Goal: Information Seeking & Learning: Learn about a topic

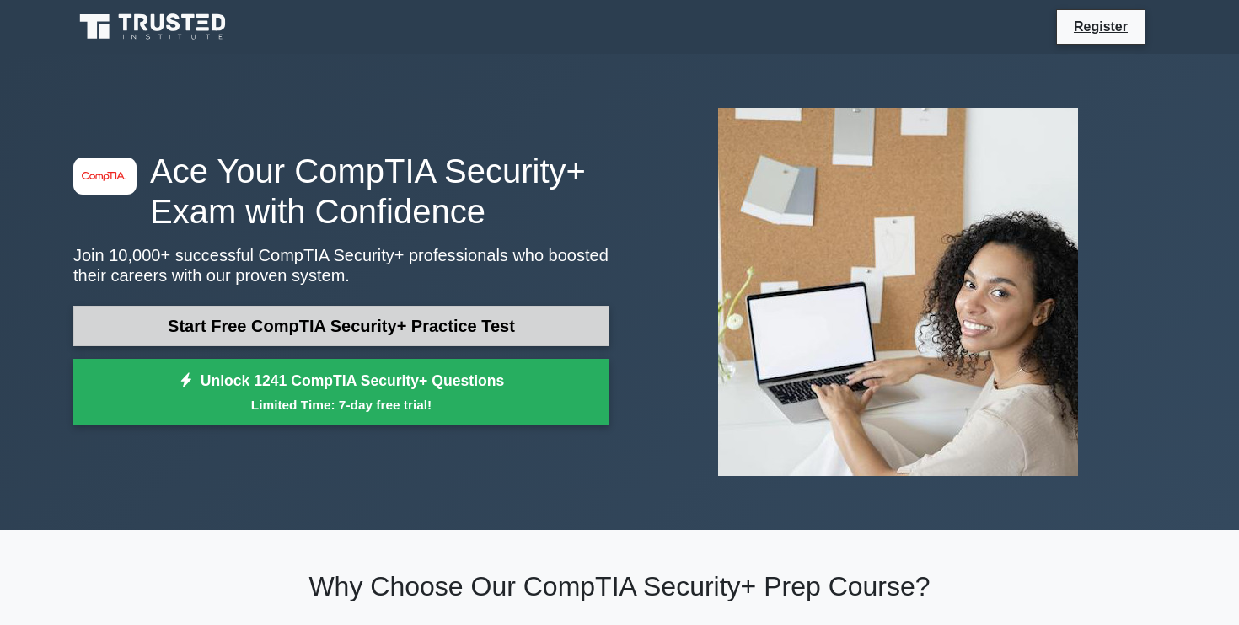
click at [481, 335] on link "Start Free CompTIA Security+ Practice Test" at bounding box center [341, 326] width 536 height 40
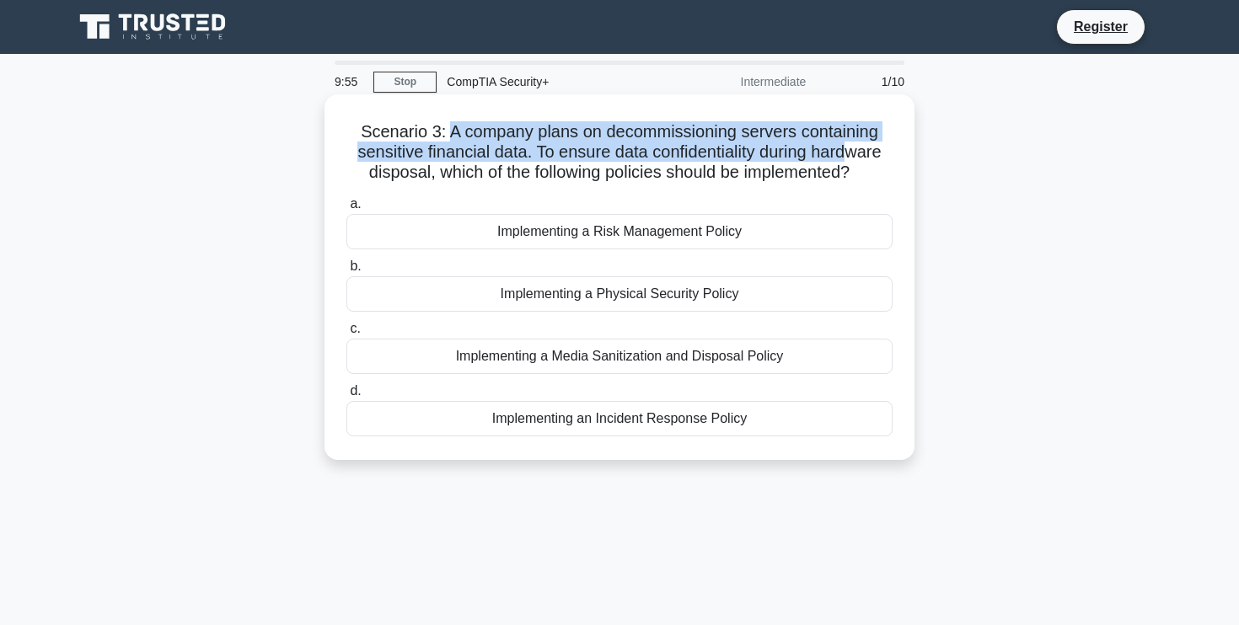
drag, startPoint x: 451, startPoint y: 128, endPoint x: 853, endPoint y: 142, distance: 402.3
click at [853, 142] on h5 "Scenario 3: A company plans on decommissioning servers containing sensitive fin…" at bounding box center [620, 152] width 550 height 62
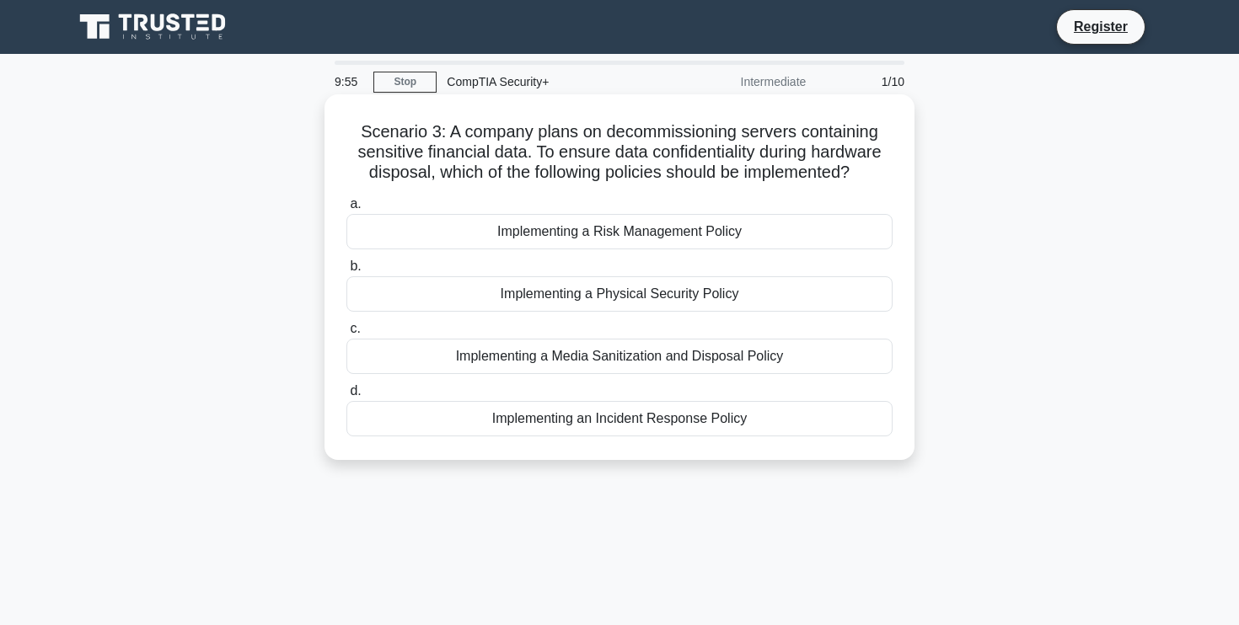
click at [661, 151] on h5 "Scenario 3: A company plans on decommissioning servers containing sensitive fin…" at bounding box center [620, 152] width 550 height 62
click at [642, 360] on div "Implementing a Media Sanitization and Disposal Policy" at bounding box center [619, 356] width 546 height 35
click at [346, 335] on input "c. Implementing a Media Sanitization and Disposal Policy" at bounding box center [346, 329] width 0 height 11
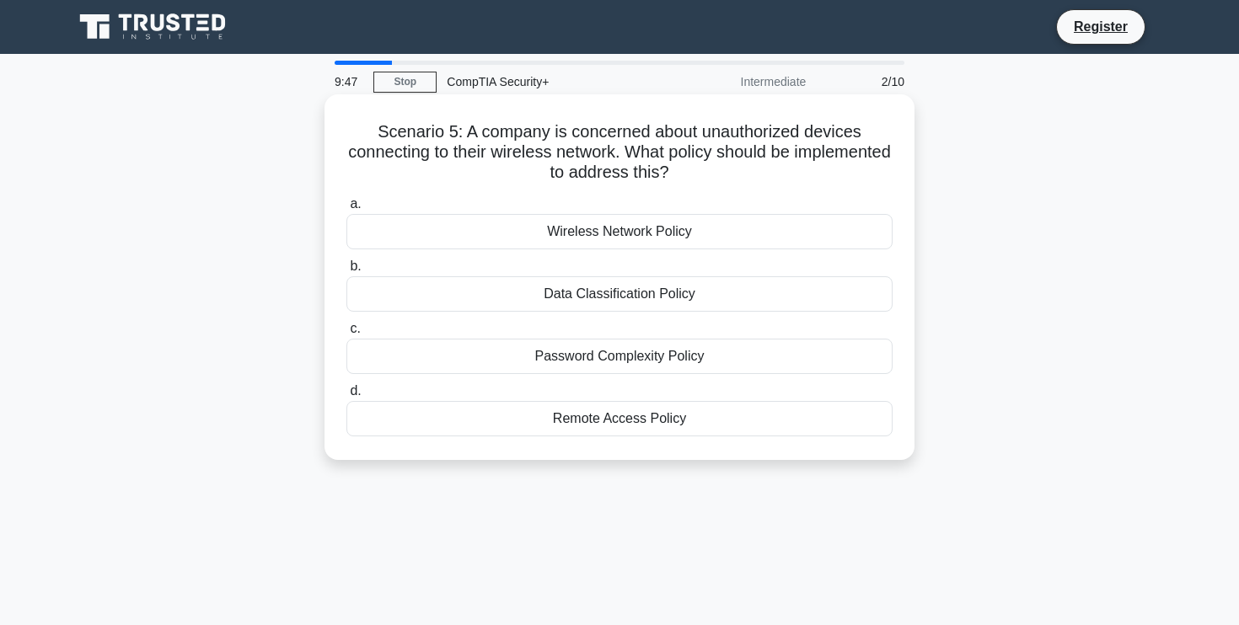
click at [597, 169] on h5 "Scenario 5: A company is concerned about unauthorized devices connecting to the…" at bounding box center [620, 152] width 550 height 62
click at [578, 234] on div "Wireless Network Policy" at bounding box center [619, 231] width 546 height 35
click at [346, 210] on input "a. Wireless Network Policy" at bounding box center [346, 204] width 0 height 11
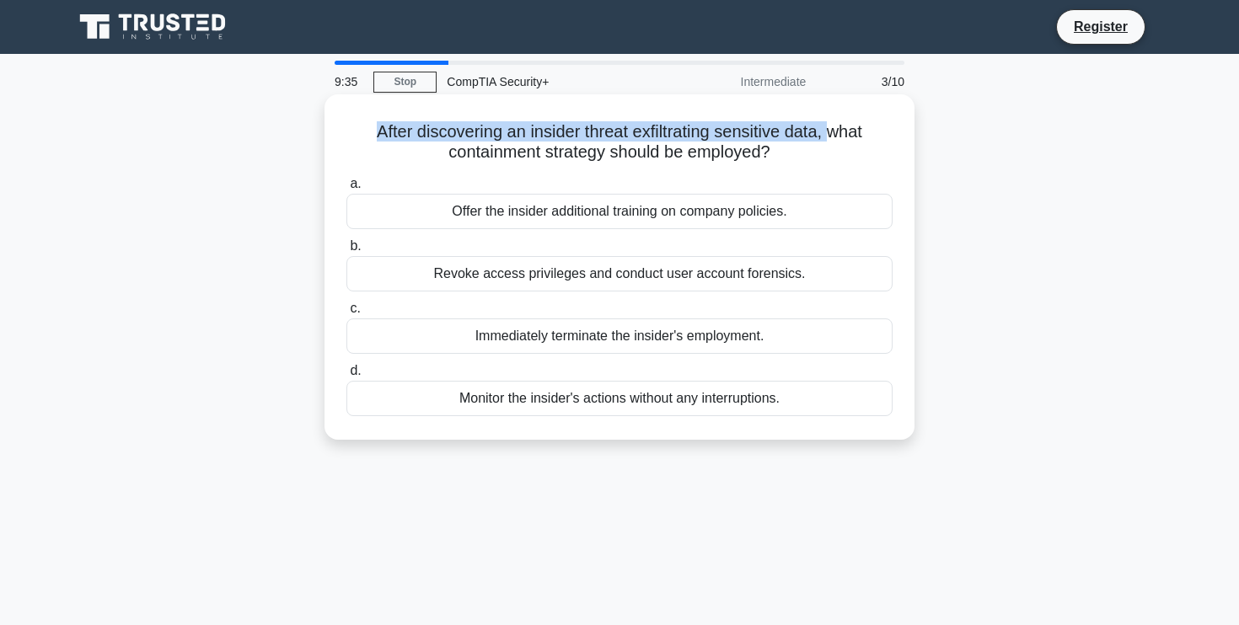
drag, startPoint x: 379, startPoint y: 134, endPoint x: 826, endPoint y: 138, distance: 446.7
click at [826, 138] on h5 "After discovering an insider threat exfiltrating sensitive data, what containme…" at bounding box center [620, 142] width 550 height 42
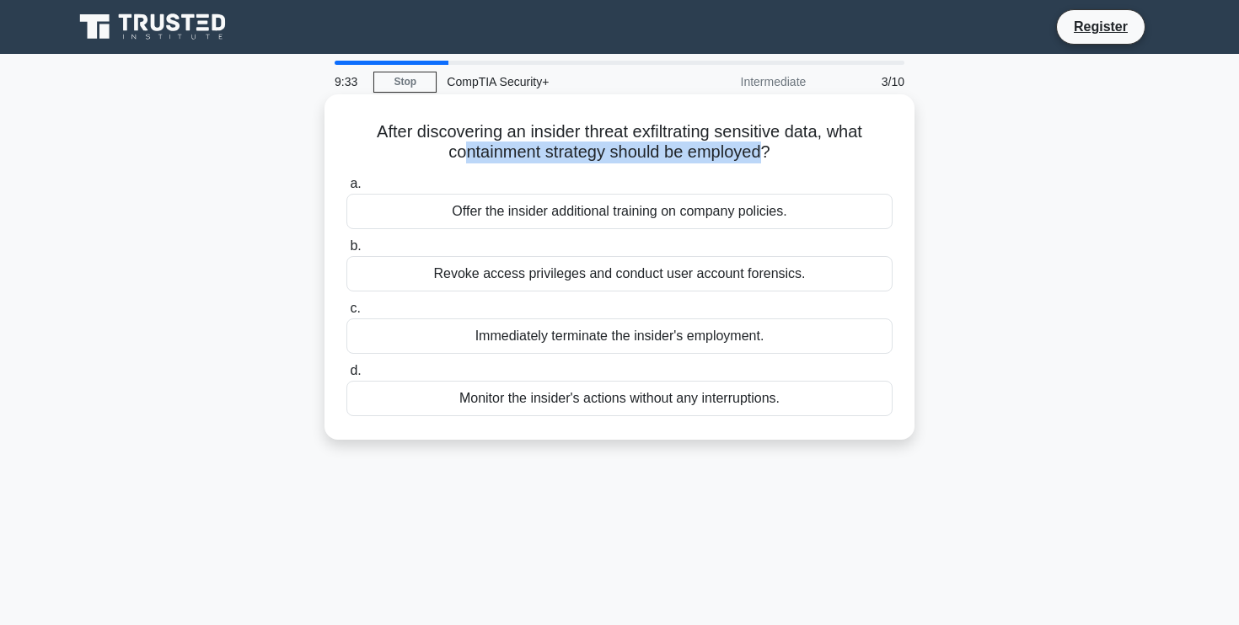
drag, startPoint x: 459, startPoint y: 151, endPoint x: 760, endPoint y: 145, distance: 301.0
click at [760, 145] on h5 "After discovering an insider threat exfiltrating sensitive data, what containme…" at bounding box center [620, 142] width 550 height 42
drag, startPoint x: 791, startPoint y: 157, endPoint x: 376, endPoint y: 131, distance: 415.5
click at [376, 131] on h5 "After discovering an insider threat exfiltrating sensitive data, what containme…" at bounding box center [620, 142] width 550 height 42
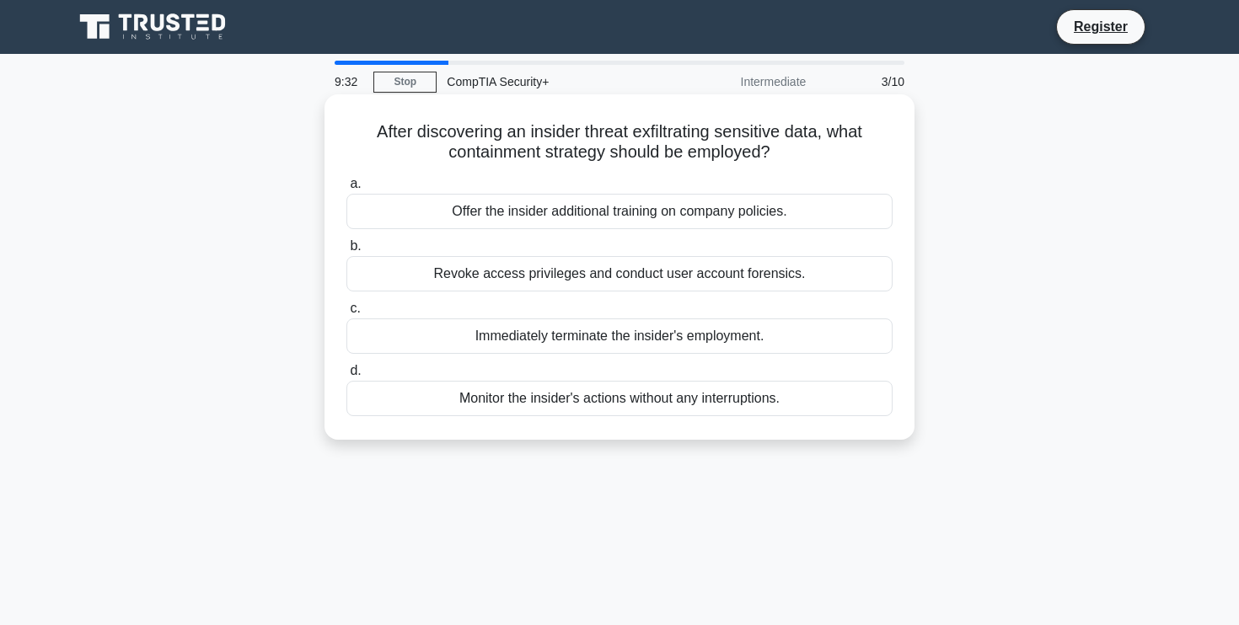
click at [376, 131] on h5 "After discovering an insider threat exfiltrating sensitive data, what containme…" at bounding box center [620, 142] width 550 height 42
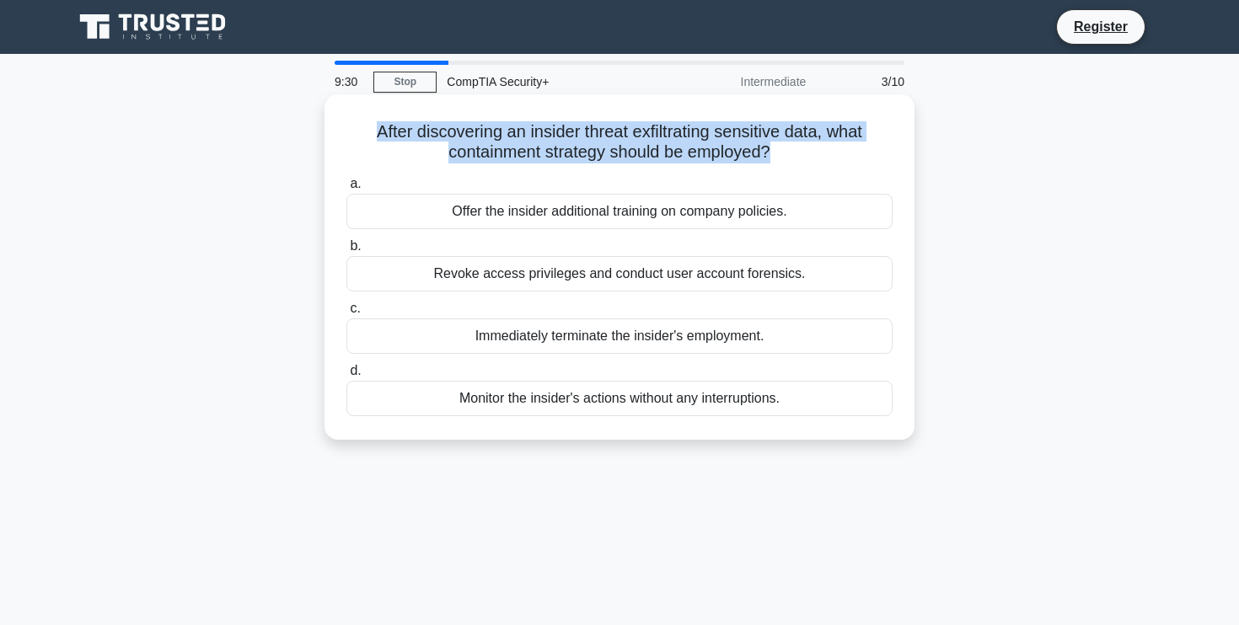
drag, startPoint x: 376, startPoint y: 131, endPoint x: 782, endPoint y: 159, distance: 407.3
click at [782, 159] on h5 "After discovering an insider threat exfiltrating sensitive data, what containme…" at bounding box center [620, 142] width 550 height 42
click at [782, 159] on icon ".spinner_0XTQ{transform-origin:center;animation:spinner_y6GP .75s linear infini…" at bounding box center [780, 153] width 20 height 20
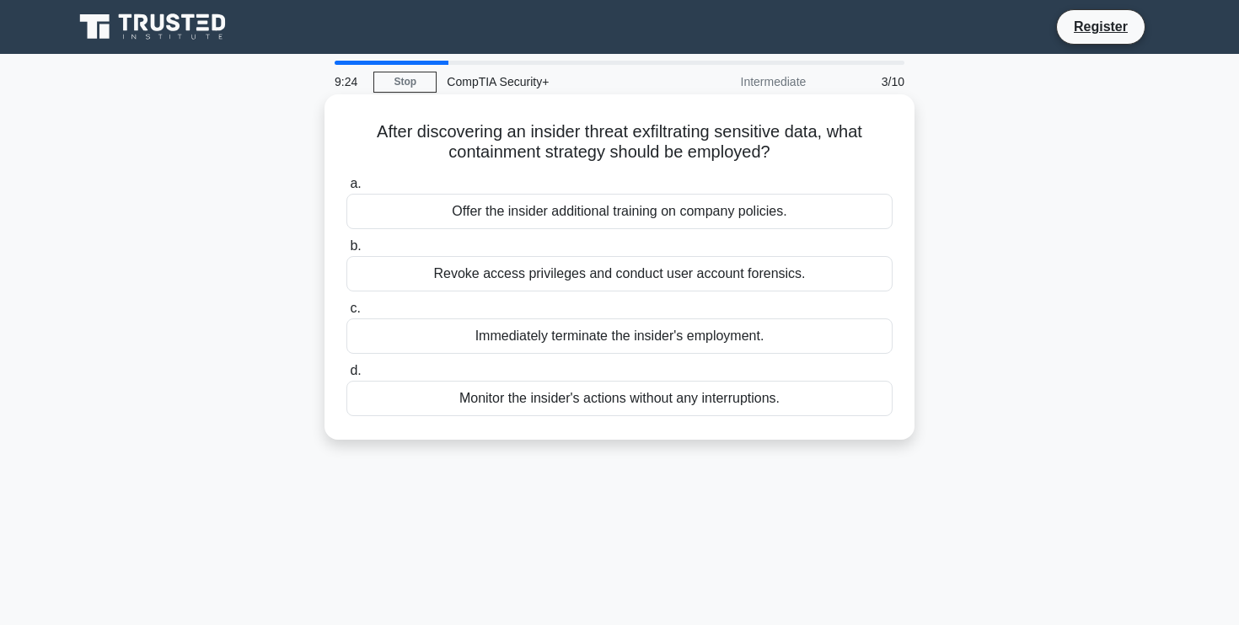
click at [734, 282] on div "Revoke access privileges and conduct user account forensics." at bounding box center [619, 273] width 546 height 35
click at [346, 252] on input "b. Revoke access privileges and conduct user account forensics." at bounding box center [346, 246] width 0 height 11
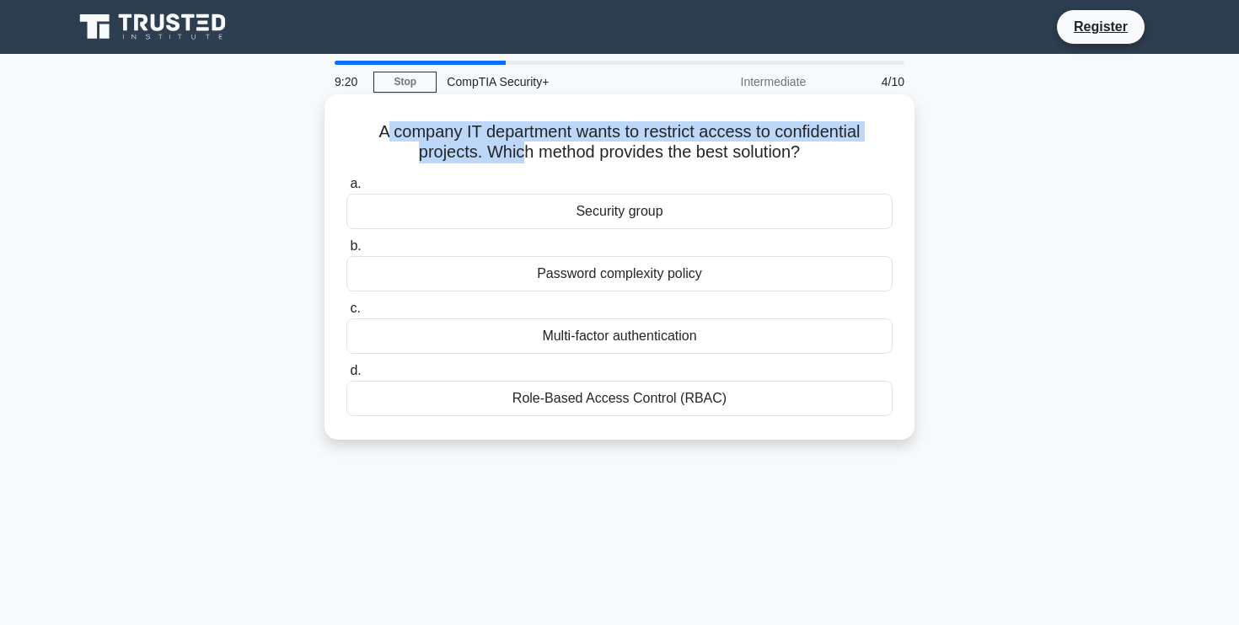
drag, startPoint x: 383, startPoint y: 131, endPoint x: 525, endPoint y: 153, distance: 144.1
click at [525, 153] on h5 "A company IT department wants to restrict access to confidential projects. Whic…" at bounding box center [620, 142] width 550 height 42
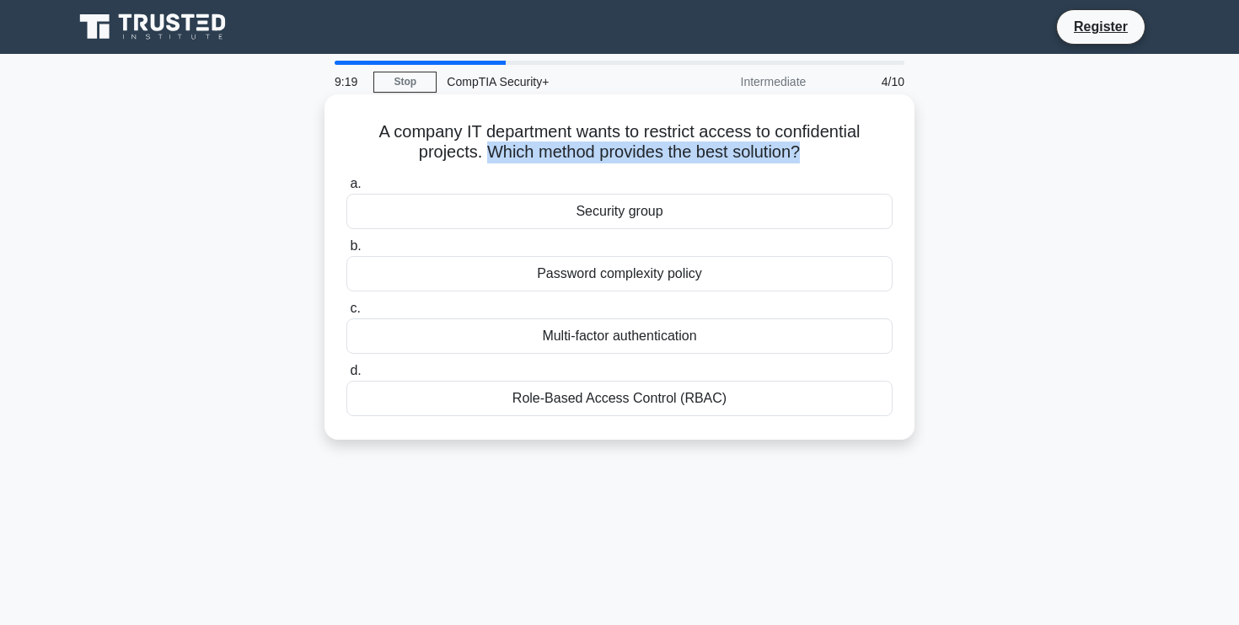
drag, startPoint x: 525, startPoint y: 153, endPoint x: 811, endPoint y: 154, distance: 285.7
click at [811, 154] on h5 "A company IT department wants to restrict access to confidential projects. Whic…" at bounding box center [620, 142] width 550 height 42
click at [811, 154] on icon ".spinner_0XTQ{transform-origin:center;animation:spinner_y6GP .75s linear infini…" at bounding box center [810, 153] width 20 height 20
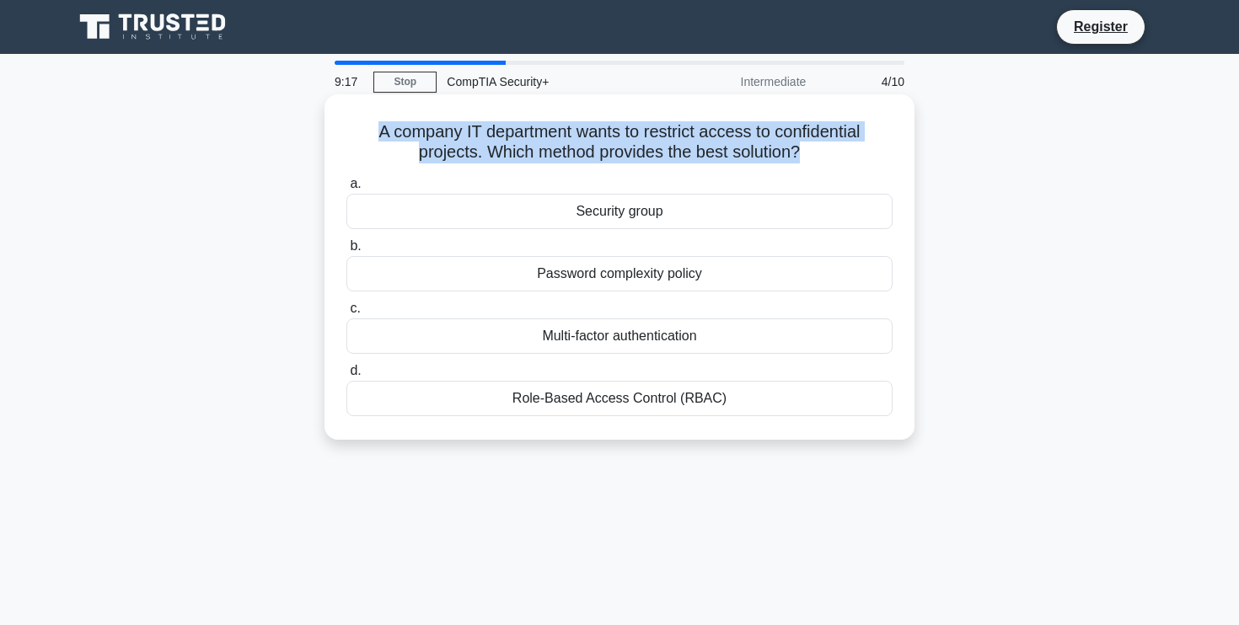
drag, startPoint x: 811, startPoint y: 154, endPoint x: 376, endPoint y: 128, distance: 435.7
click at [376, 128] on h5 "A company IT department wants to restrict access to confidential projects. Whic…" at bounding box center [620, 142] width 550 height 42
drag, startPoint x: 376, startPoint y: 128, endPoint x: 789, endPoint y: 147, distance: 413.4
click at [789, 147] on h5 "A company IT department wants to restrict access to confidential projects. Whic…" at bounding box center [620, 142] width 550 height 42
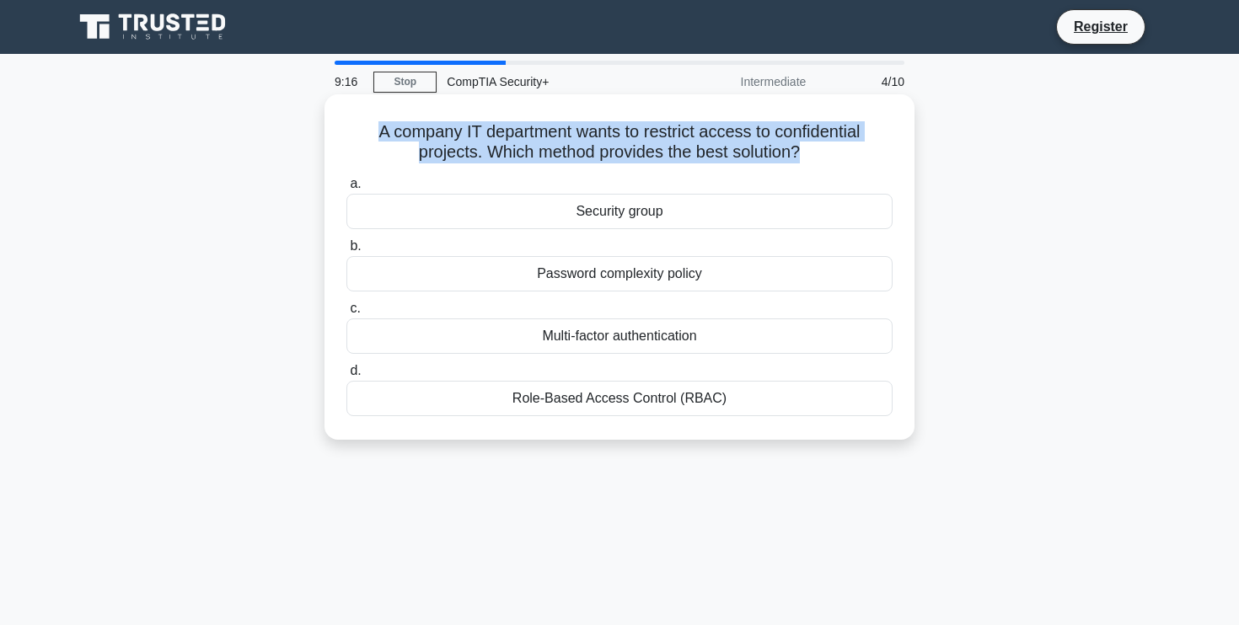
click at [789, 147] on h5 "A company IT department wants to restrict access to confidential projects. Whic…" at bounding box center [620, 142] width 550 height 42
drag, startPoint x: 836, startPoint y: 153, endPoint x: 380, endPoint y: 134, distance: 456.4
click at [380, 134] on h5 "A company IT department wants to restrict access to confidential projects. Whic…" at bounding box center [620, 142] width 550 height 42
drag, startPoint x: 380, startPoint y: 134, endPoint x: 856, endPoint y: 165, distance: 477.2
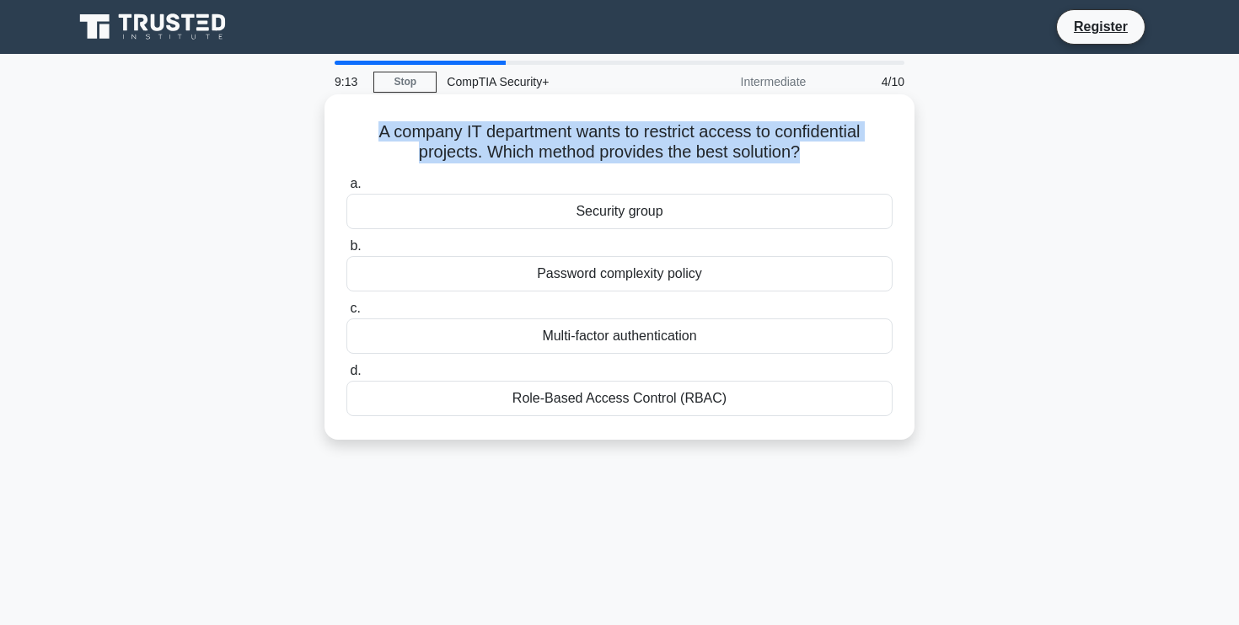
click at [856, 165] on div "A company IT department wants to restrict access to confidential projects. Whic…" at bounding box center [619, 267] width 577 height 332
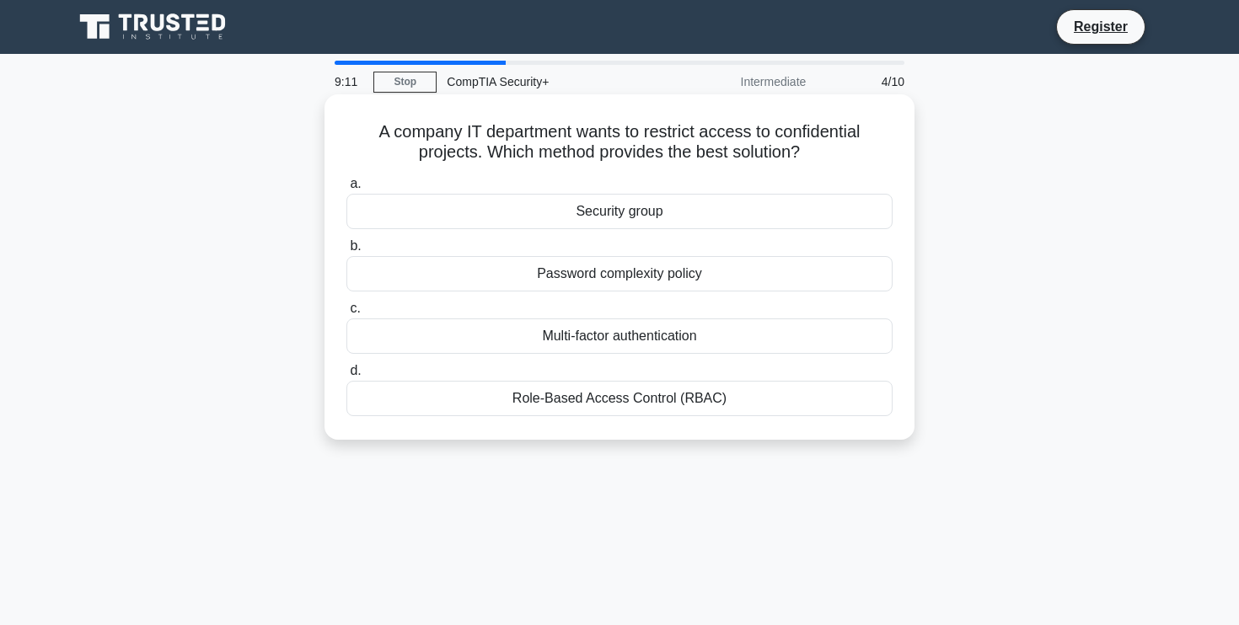
click at [730, 402] on div "Role-Based Access Control (RBAC)" at bounding box center [619, 398] width 546 height 35
click at [346, 377] on input "d. Role-Based Access Control (RBAC)" at bounding box center [346, 371] width 0 height 11
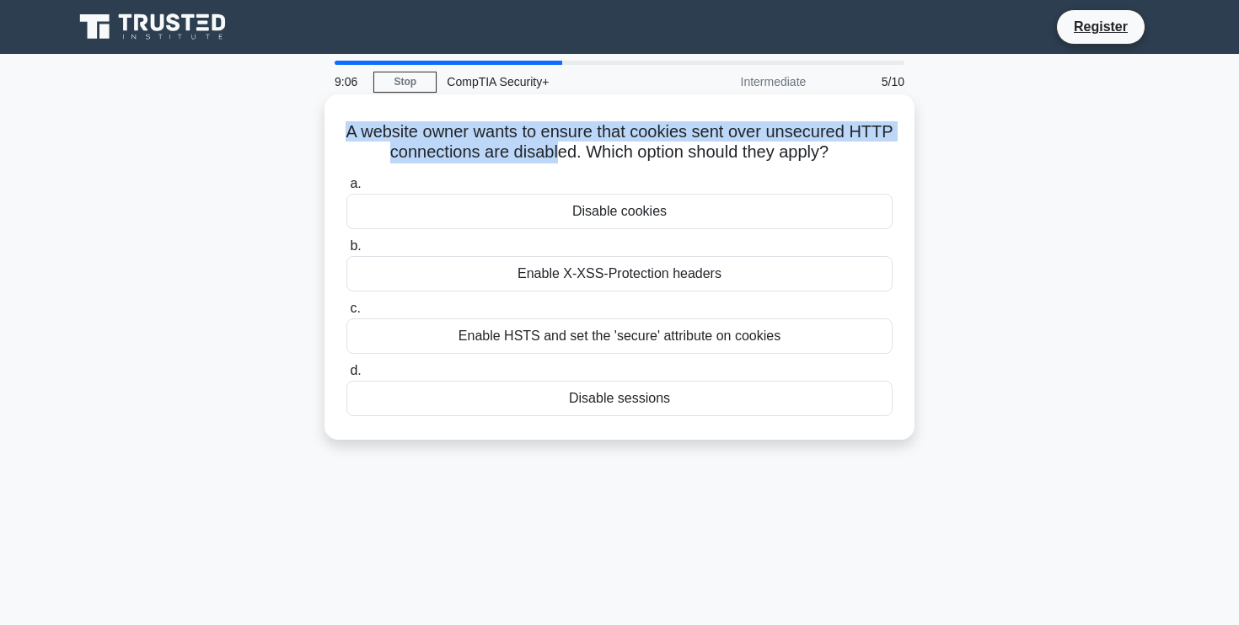
drag, startPoint x: 345, startPoint y: 130, endPoint x: 556, endPoint y: 157, distance: 213.3
click at [556, 157] on h5 "A website owner wants to ensure that cookies sent over unsecured HTTP connectio…" at bounding box center [620, 142] width 550 height 42
drag, startPoint x: 574, startPoint y: 155, endPoint x: 883, endPoint y: 160, distance: 309.4
click at [883, 160] on h5 "A website owner wants to ensure that cookies sent over unsecured HTTP connectio…" at bounding box center [620, 142] width 550 height 42
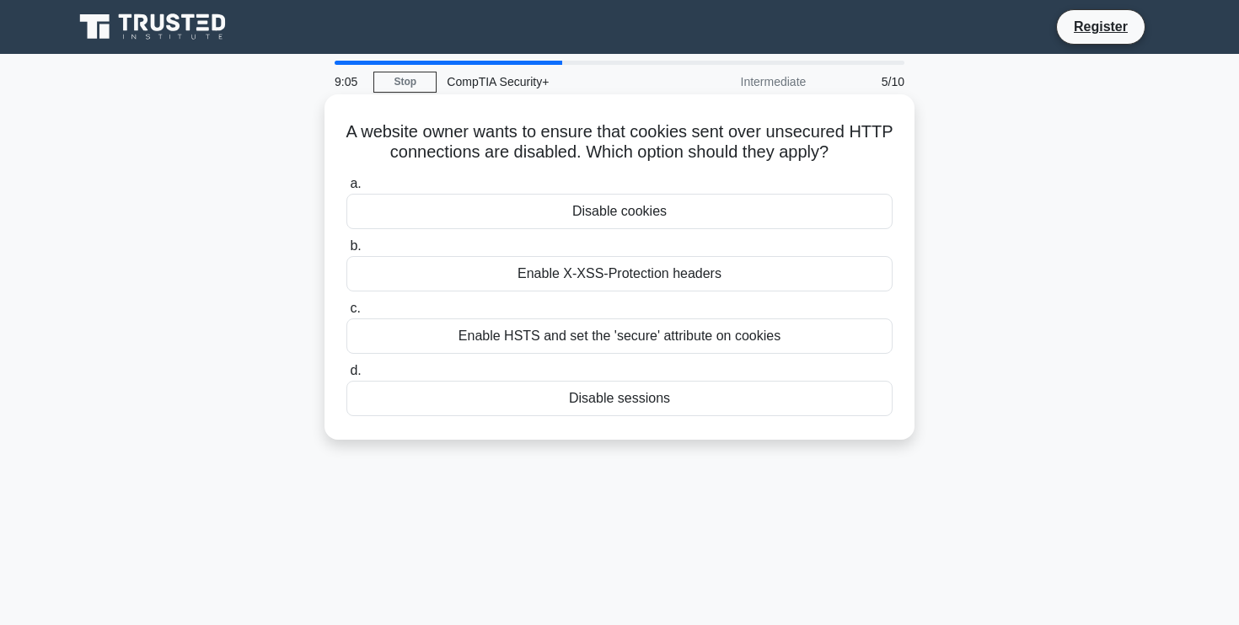
click at [883, 160] on h5 "A website owner wants to ensure that cookies sent over unsecured HTTP connectio…" at bounding box center [620, 142] width 550 height 42
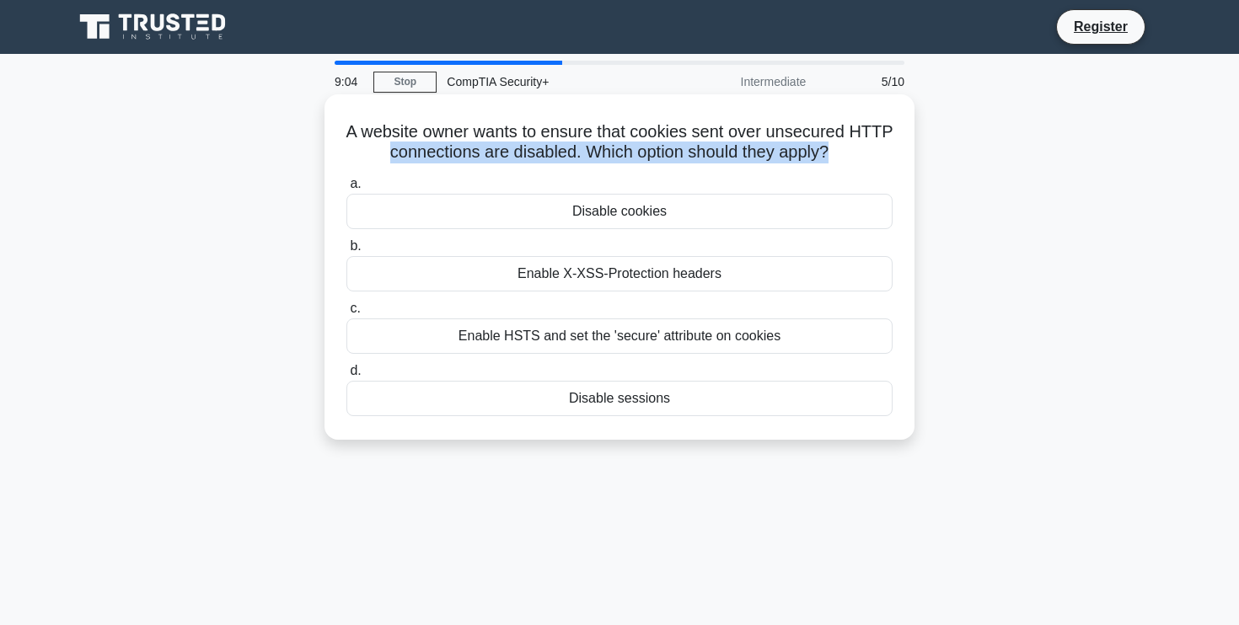
drag, startPoint x: 883, startPoint y: 160, endPoint x: 401, endPoint y: 142, distance: 482.4
click at [401, 142] on h5 "A website owner wants to ensure that cookies sent over unsecured HTTP connectio…" at bounding box center [620, 142] width 550 height 42
drag, startPoint x: 401, startPoint y: 142, endPoint x: 887, endPoint y: 146, distance: 485.5
click at [887, 146] on h5 "A website owner wants to ensure that cookies sent over unsecured HTTP connectio…" at bounding box center [620, 142] width 550 height 42
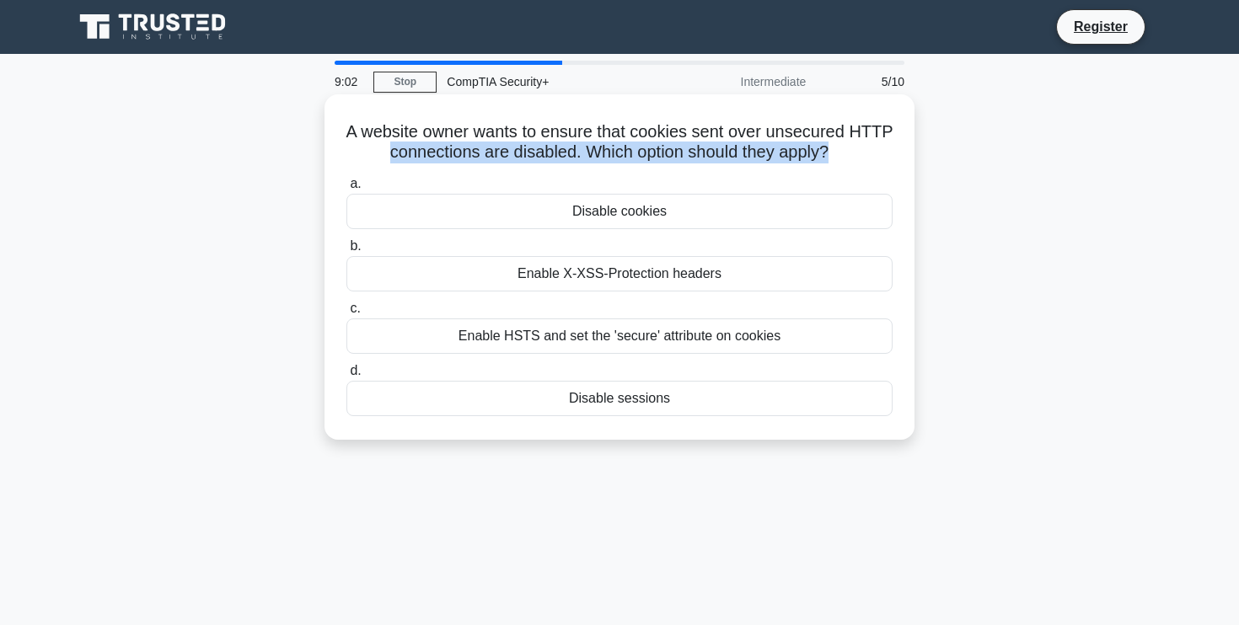
click at [887, 146] on h5 "A website owner wants to ensure that cookies sent over unsecured HTTP connectio…" at bounding box center [620, 142] width 550 height 42
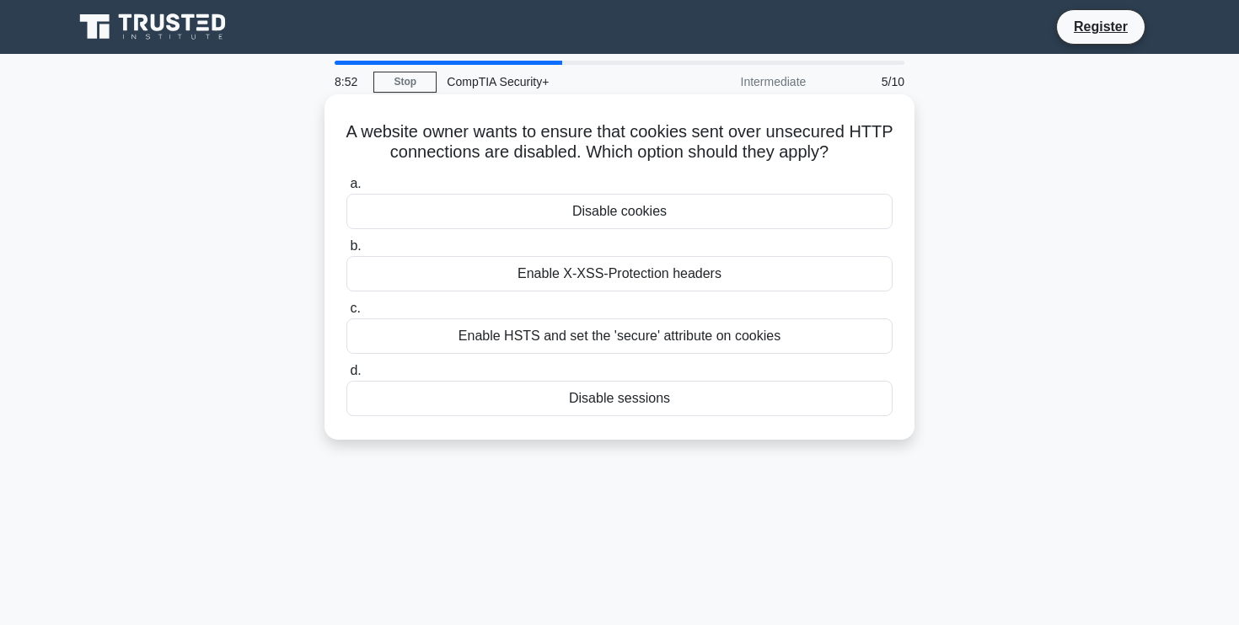
click at [624, 346] on div "Enable HSTS and set the 'secure' attribute on cookies" at bounding box center [619, 336] width 546 height 35
click at [346, 314] on input "c. Enable HSTS and set the 'secure' attribute on cookies" at bounding box center [346, 308] width 0 height 11
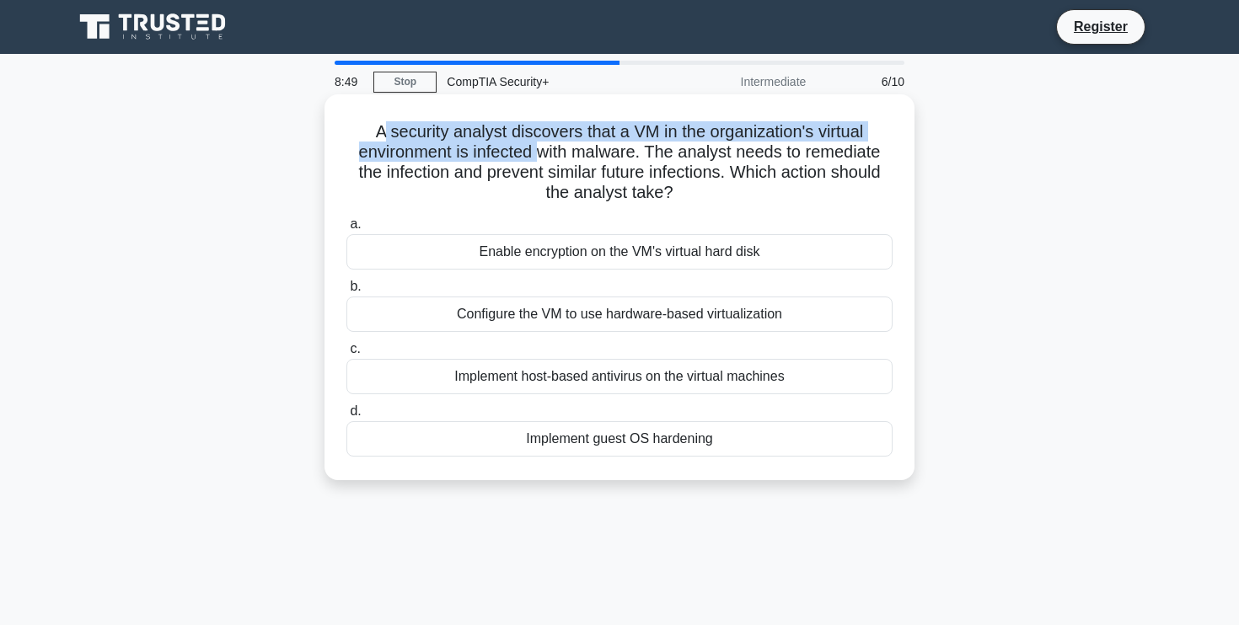
drag, startPoint x: 384, startPoint y: 135, endPoint x: 542, endPoint y: 150, distance: 158.3
click at [542, 150] on h5 "A security analyst discovers that a VM in the organization's virtual environmen…" at bounding box center [620, 162] width 550 height 83
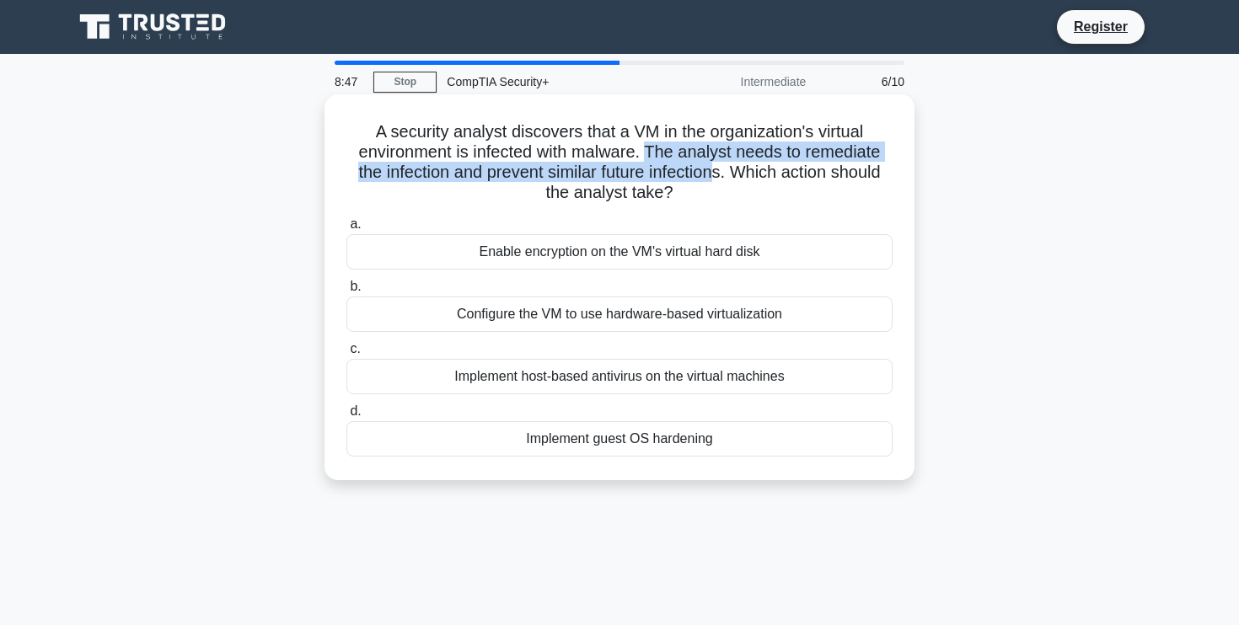
drag, startPoint x: 648, startPoint y: 149, endPoint x: 737, endPoint y: 171, distance: 92.0
click at [737, 171] on h5 "A security analyst discovers that a VM in the organization's virtual environmen…" at bounding box center [620, 162] width 550 height 83
drag, startPoint x: 737, startPoint y: 177, endPoint x: 808, endPoint y: 198, distance: 73.9
click at [807, 197] on h5 "A security analyst discovers that a VM in the organization's virtual environmen…" at bounding box center [620, 162] width 550 height 83
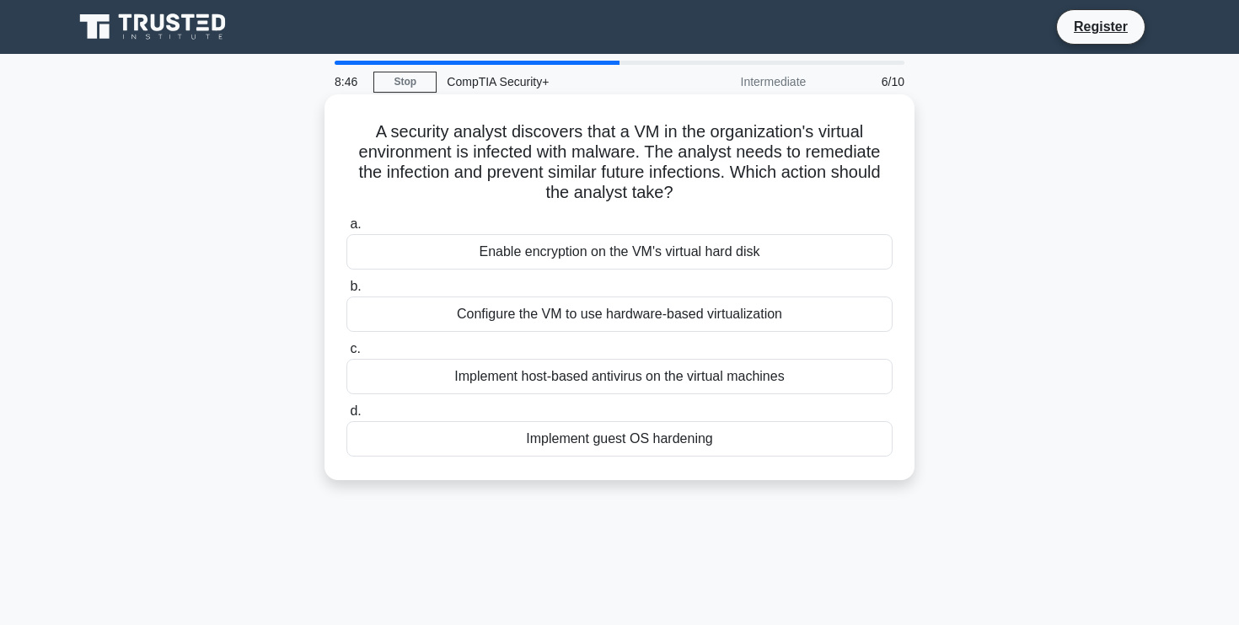
click at [808, 198] on h5 "A security analyst discovers that a VM in the organization's virtual environmen…" at bounding box center [620, 162] width 550 height 83
click at [686, 177] on h5 "A security analyst discovers that a VM in the organization's virtual environmen…" at bounding box center [620, 162] width 550 height 83
click at [656, 376] on div "Implement host-based antivirus on the virtual machines" at bounding box center [619, 376] width 546 height 35
click at [346, 355] on input "c. Implement host-based antivirus on the virtual machines" at bounding box center [346, 349] width 0 height 11
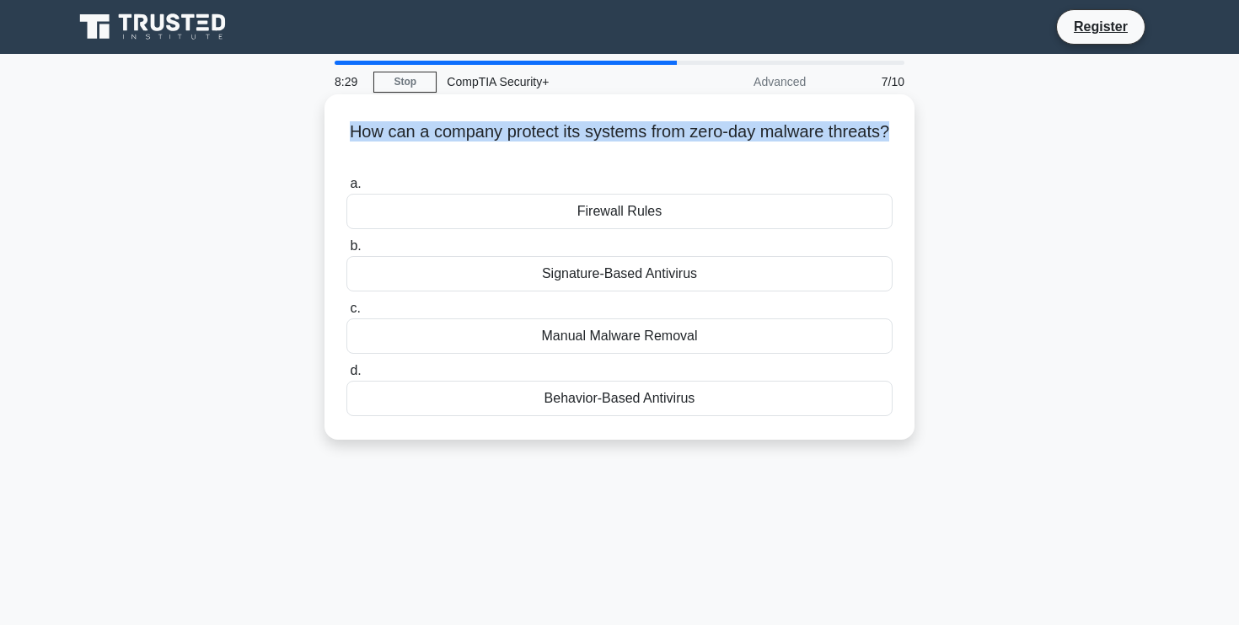
drag, startPoint x: 355, startPoint y: 139, endPoint x: 894, endPoint y: 142, distance: 539.4
click at [894, 142] on div "How can a company protect its systems from zero-day malware threats? .spinner_0…" at bounding box center [619, 267] width 577 height 332
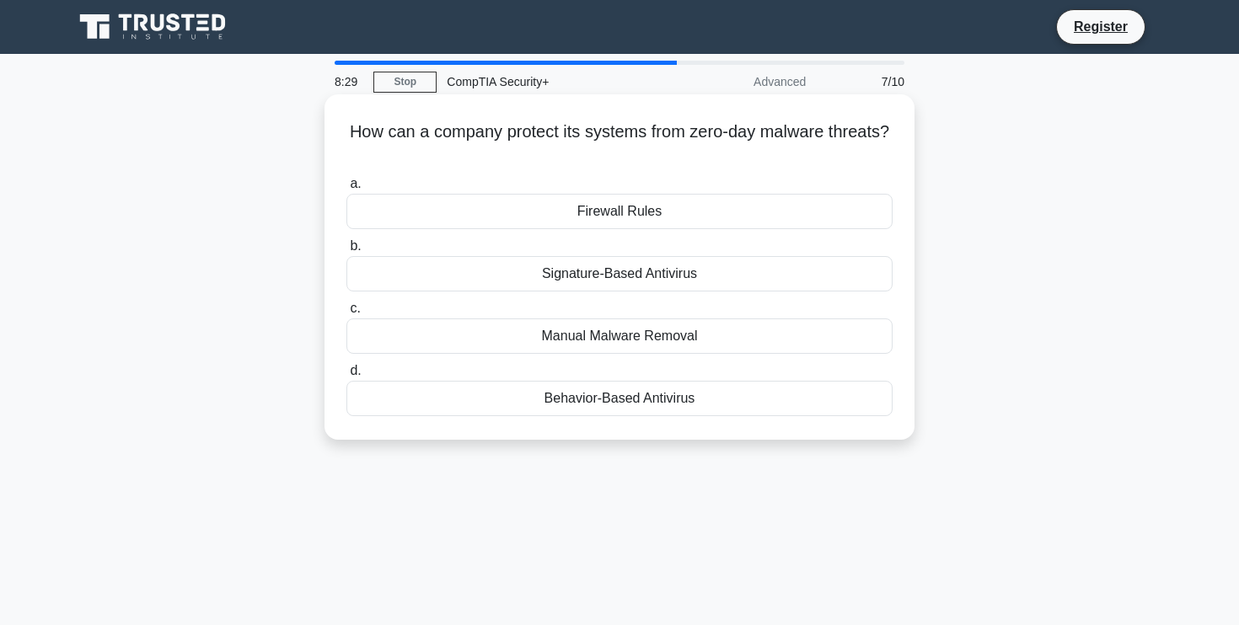
click at [894, 142] on div "How can a company protect its systems from zero-day malware threats? .spinner_0…" at bounding box center [619, 267] width 577 height 332
click at [861, 142] on h5 "How can a company protect its systems from zero-day malware threats? .spinner_0…" at bounding box center [620, 142] width 550 height 42
click at [716, 404] on div "Behavior-Based Antivirus" at bounding box center [619, 398] width 546 height 35
click at [346, 377] on input "d. Behavior-Based Antivirus" at bounding box center [346, 371] width 0 height 11
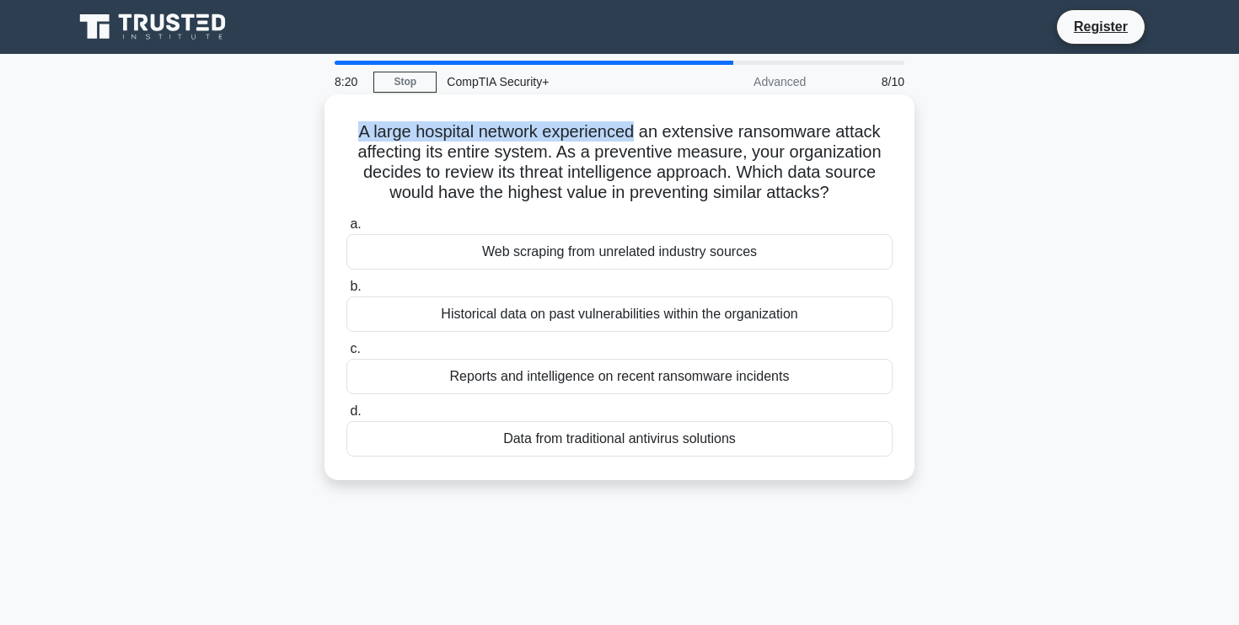
drag, startPoint x: 362, startPoint y: 130, endPoint x: 632, endPoint y: 128, distance: 270.6
click at [632, 128] on h5 "A large hospital network experienced an extensive ransomware attack affecting i…" at bounding box center [620, 162] width 550 height 83
click at [684, 158] on h5 "A large hospital network experienced an extensive ransomware attack affecting i…" at bounding box center [620, 162] width 550 height 83
click at [661, 379] on div "Reports and intelligence on recent ransomware incidents" at bounding box center [619, 376] width 546 height 35
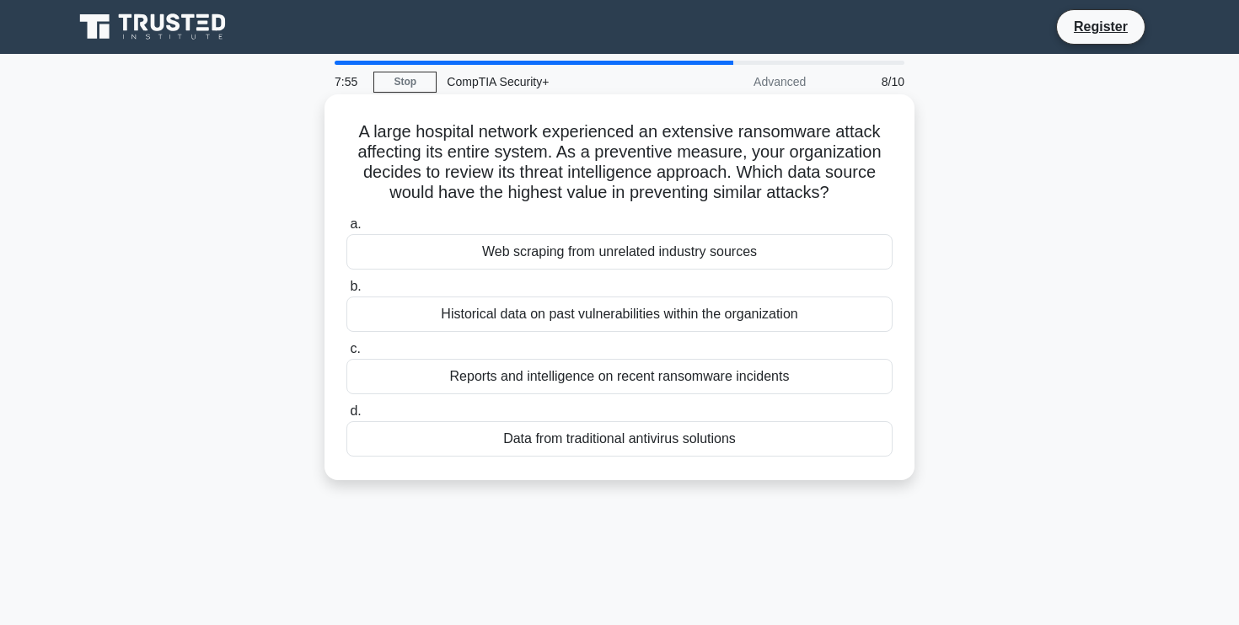
click at [346, 355] on input "c. Reports and intelligence on recent ransomware incidents" at bounding box center [346, 349] width 0 height 11
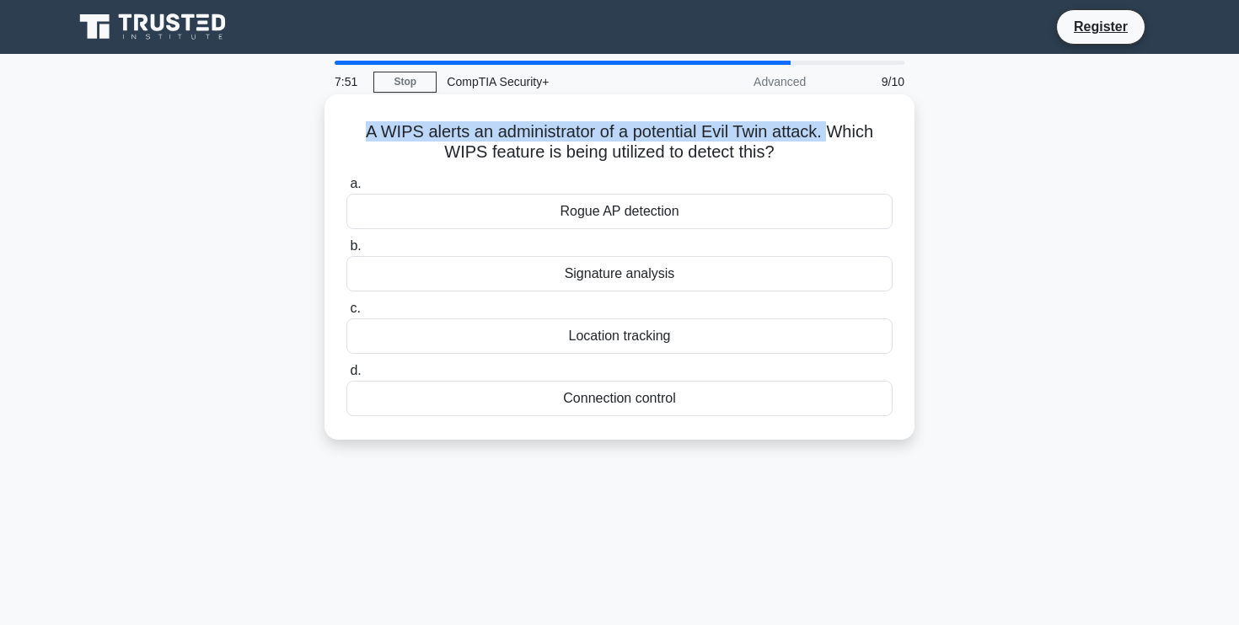
drag, startPoint x: 364, startPoint y: 128, endPoint x: 830, endPoint y: 136, distance: 466.2
click at [830, 136] on h5 "A WIPS alerts an administrator of a potential Evil Twin attack. Which WIPS feat…" at bounding box center [620, 142] width 550 height 42
drag, startPoint x: 834, startPoint y: 131, endPoint x: 803, endPoint y: 158, distance: 40.6
click at [803, 158] on h5 "A WIPS alerts an administrator of a potential Evil Twin attack. Which WIPS feat…" at bounding box center [620, 142] width 550 height 42
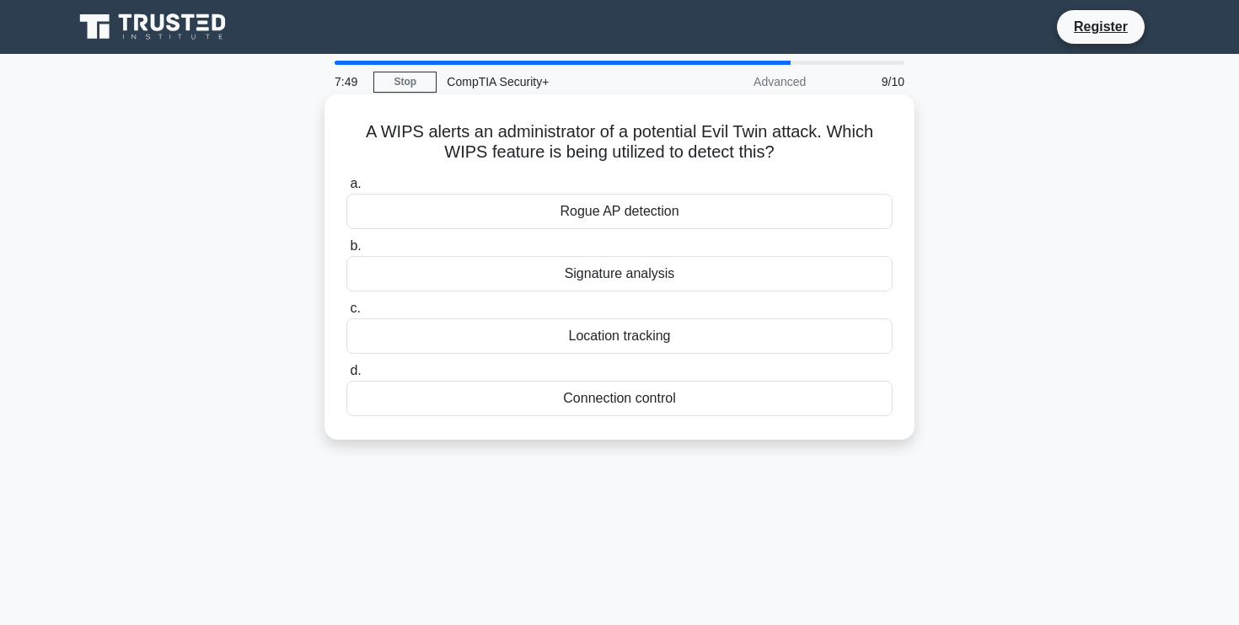
click at [803, 158] on h5 "A WIPS alerts an administrator of a potential Evil Twin attack. Which WIPS feat…" at bounding box center [620, 142] width 550 height 42
drag, startPoint x: 810, startPoint y: 158, endPoint x: 591, endPoint y: 150, distance: 219.3
click at [591, 150] on h5 "A WIPS alerts an administrator of a potential Evil Twin attack. Which WIPS feat…" at bounding box center [620, 142] width 550 height 42
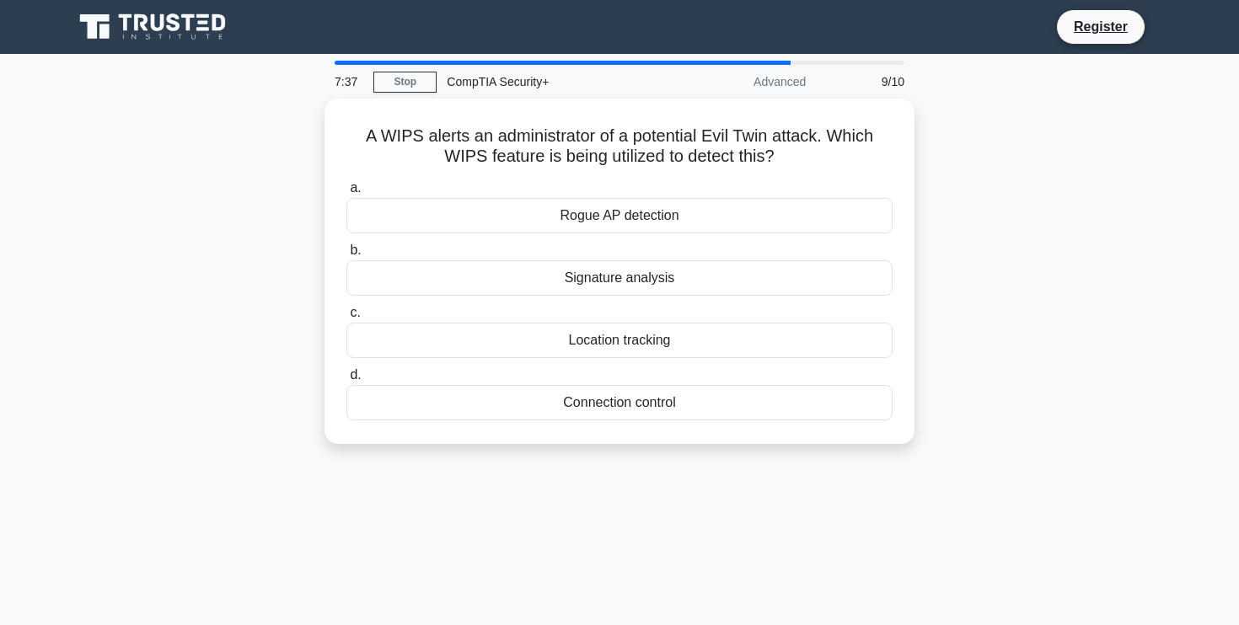
click at [926, 131] on div "A WIPS alerts an administrator of a potential Evil Twin attack. Which WIPS feat…" at bounding box center [619, 282] width 1113 height 366
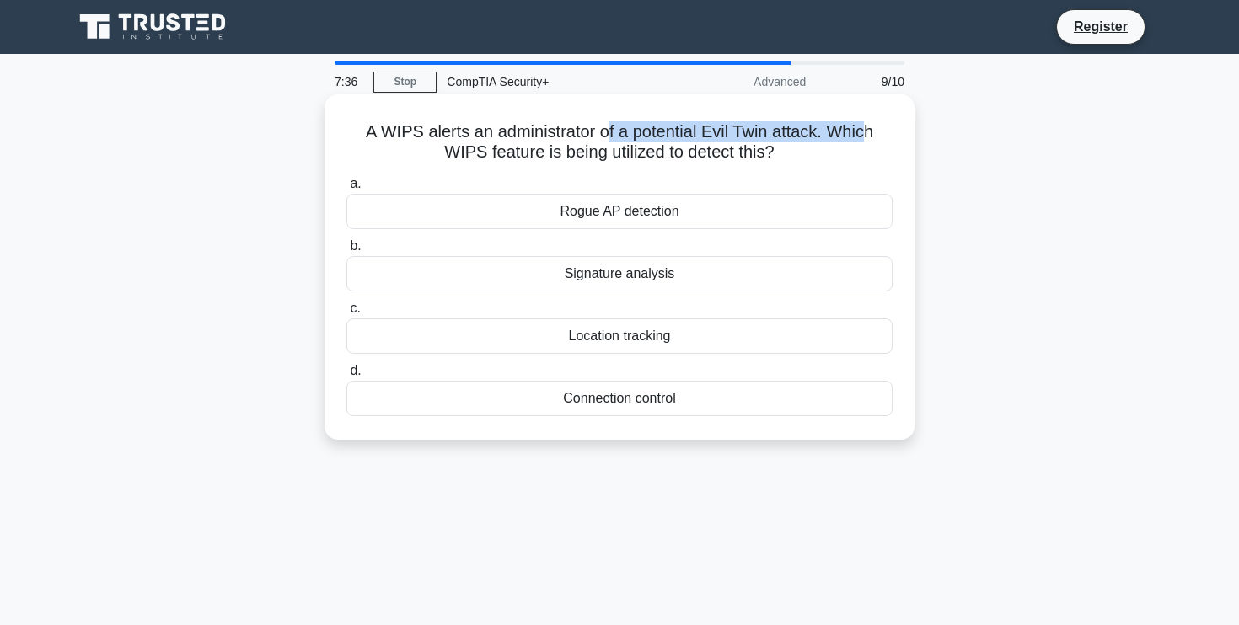
drag, startPoint x: 604, startPoint y: 128, endPoint x: 865, endPoint y: 130, distance: 260.4
click at [865, 130] on h5 "A WIPS alerts an administrator of a potential Evil Twin attack. Which WIPS feat…" at bounding box center [620, 142] width 550 height 42
drag, startPoint x: 762, startPoint y: 155, endPoint x: 808, endPoint y: 155, distance: 46.4
click at [807, 155] on h5 "A WIPS alerts an administrator of a potential Evil Twin attack. Which WIPS feat…" at bounding box center [620, 142] width 550 height 42
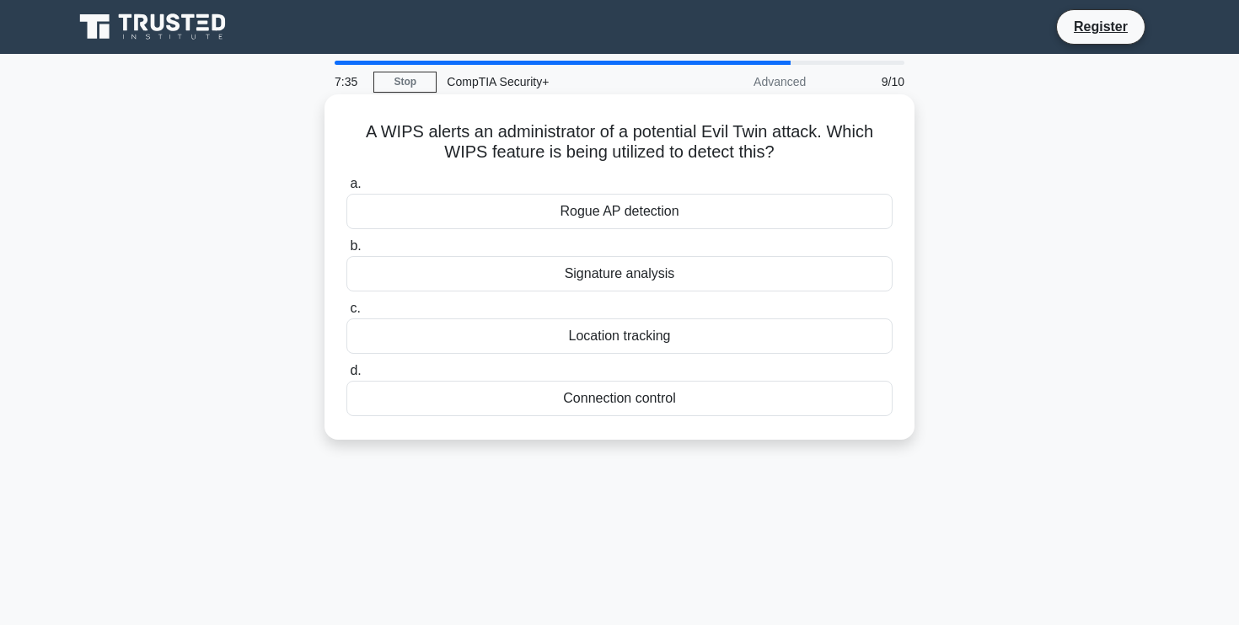
click at [808, 155] on h5 "A WIPS alerts an administrator of a potential Evil Twin attack. Which WIPS feat…" at bounding box center [620, 142] width 550 height 42
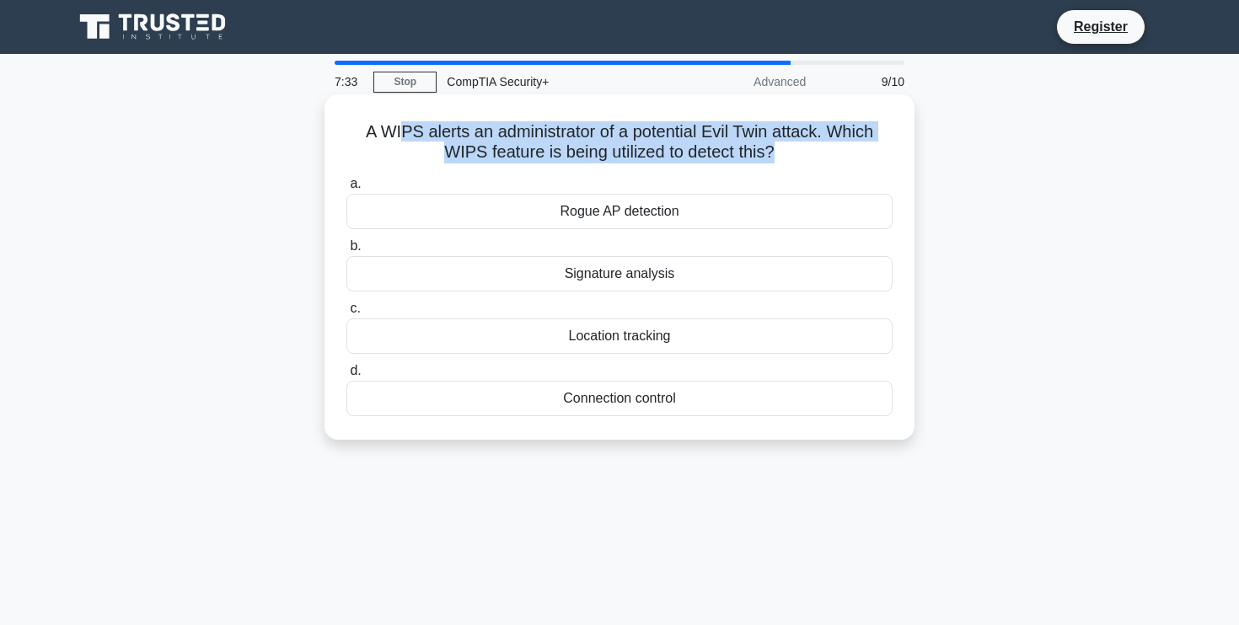
drag, startPoint x: 772, startPoint y: 150, endPoint x: 399, endPoint y: 140, distance: 373.5
click at [399, 140] on h5 "A WIPS alerts an administrator of a potential Evil Twin attack. Which WIPS feat…" at bounding box center [620, 142] width 550 height 42
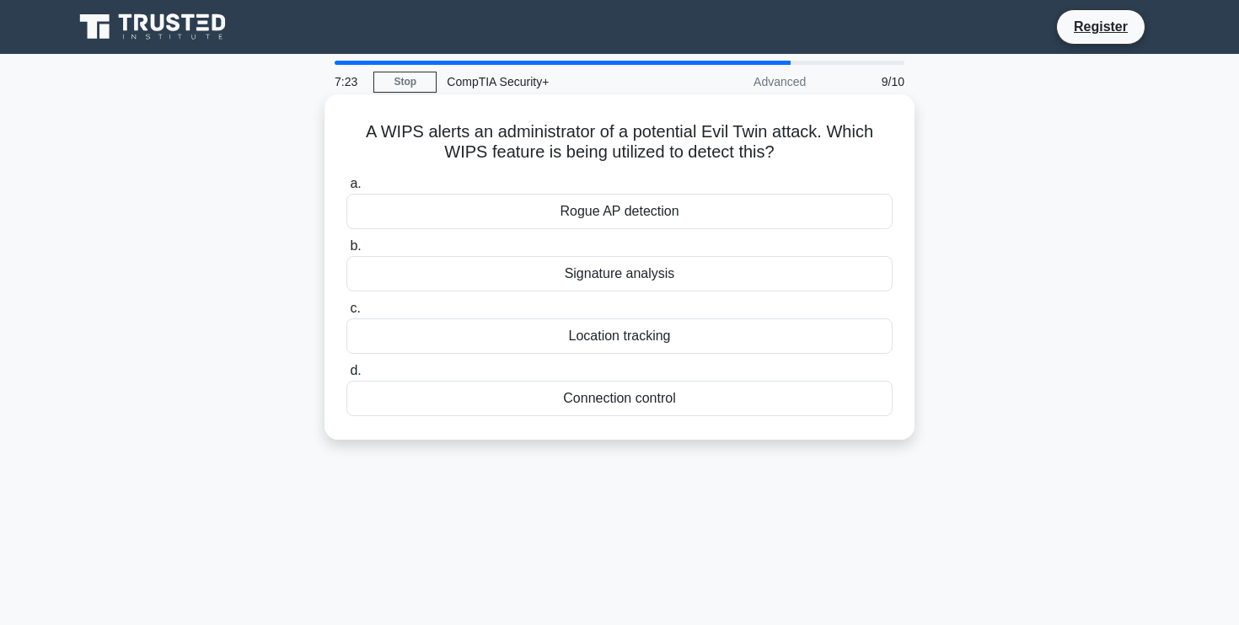
click at [677, 213] on div "Rogue AP detection" at bounding box center [619, 211] width 546 height 35
click at [346, 190] on input "a. Rogue AP detection" at bounding box center [346, 184] width 0 height 11
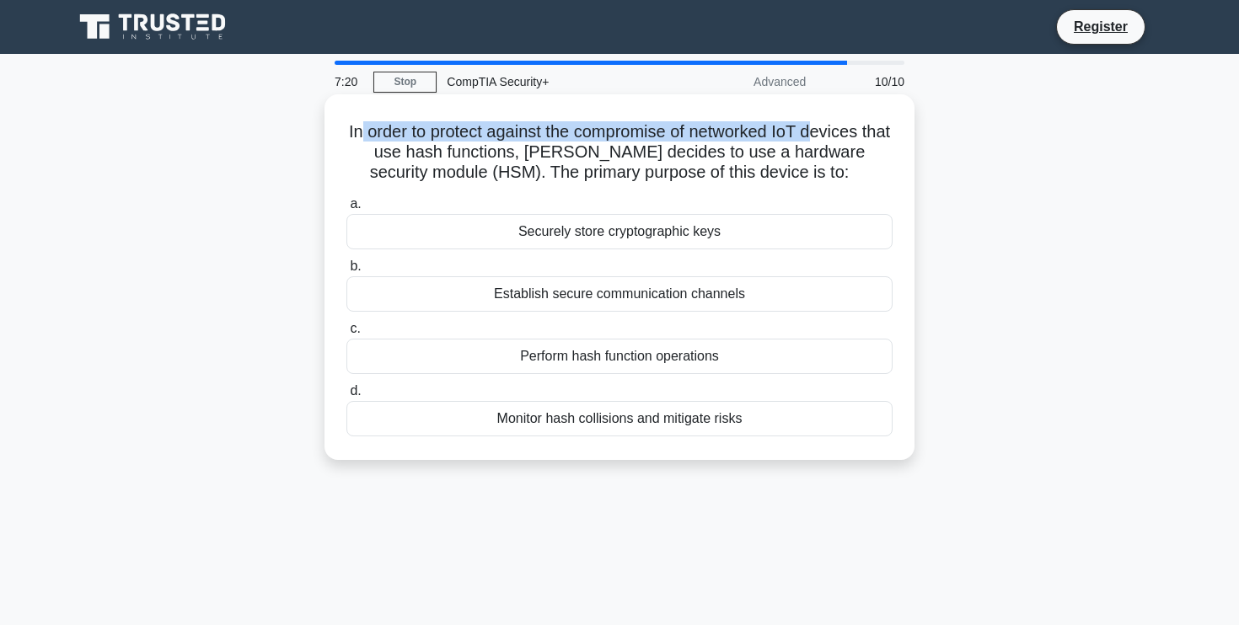
drag, startPoint x: 356, startPoint y: 126, endPoint x: 811, endPoint y: 137, distance: 455.2
click at [811, 137] on h5 "In order to protect against the compromise of networked IoT devices that use ha…" at bounding box center [620, 152] width 550 height 62
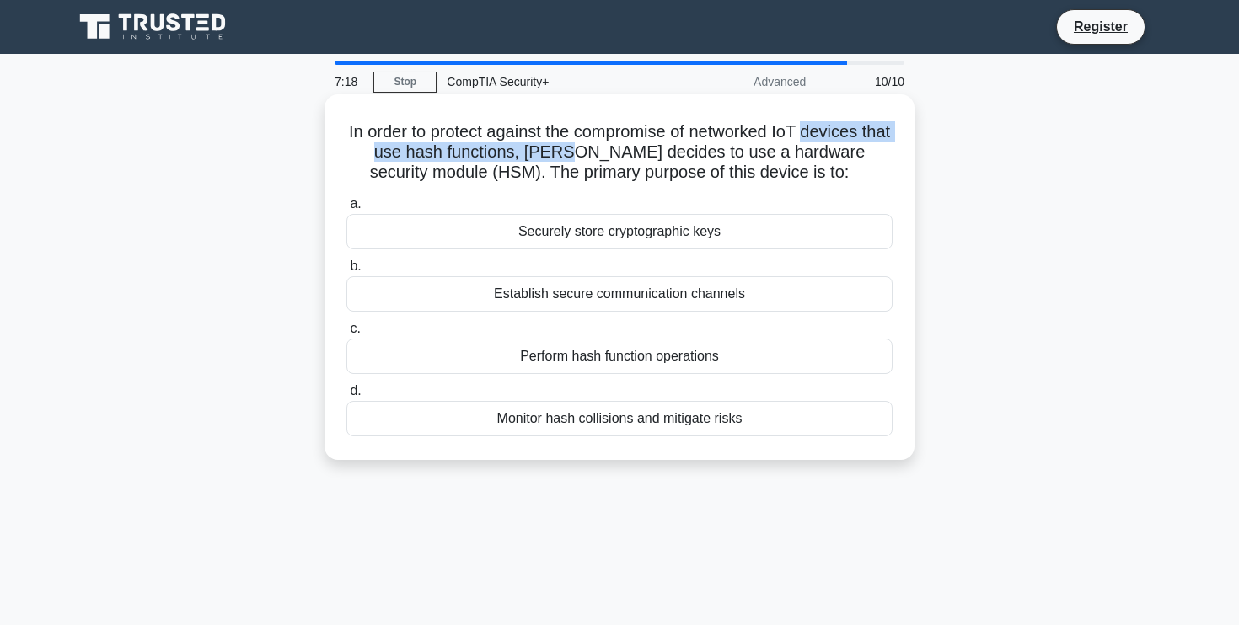
drag, startPoint x: 811, startPoint y: 137, endPoint x: 544, endPoint y: 159, distance: 268.1
click at [544, 159] on h5 "In order to protect against the compromise of networked IoT devices that use ha…" at bounding box center [620, 152] width 550 height 62
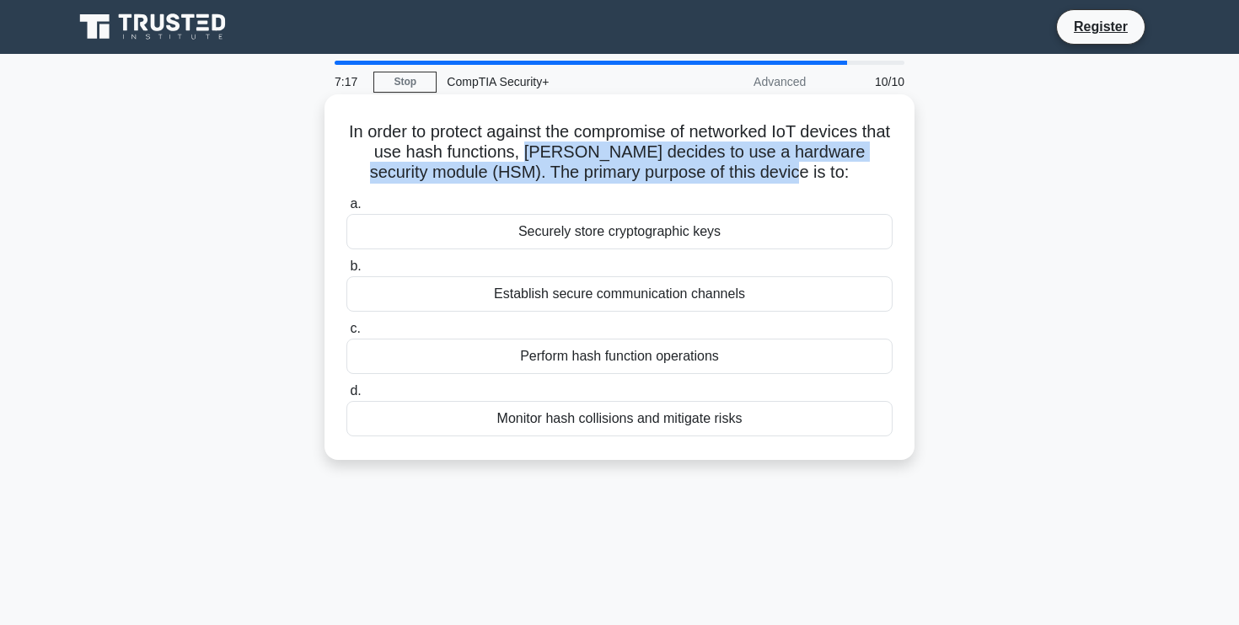
drag, startPoint x: 518, startPoint y: 151, endPoint x: 791, endPoint y: 165, distance: 273.5
click at [791, 165] on h5 "In order to protect against the compromise of networked IoT devices that use ha…" at bounding box center [620, 152] width 550 height 62
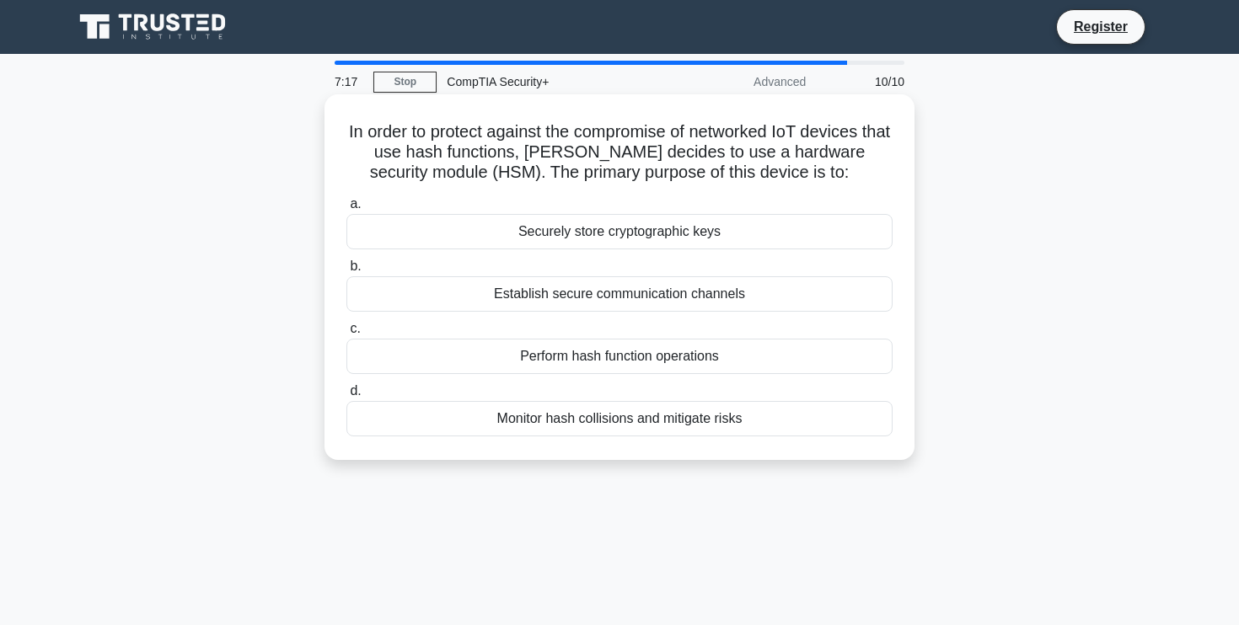
click at [849, 165] on icon ".spinner_0XTQ{transform-origin:center;animation:spinner_y6GP .75s linear infini…" at bounding box center [859, 174] width 20 height 20
drag, startPoint x: 659, startPoint y: 169, endPoint x: 778, endPoint y: 169, distance: 118.8
click at [778, 169] on h5 "In order to protect against the compromise of networked IoT devices that use ha…" at bounding box center [620, 152] width 550 height 62
click at [849, 168] on icon ".spinner_0XTQ{transform-origin:center;animation:spinner_y6GP .75s linear infini…" at bounding box center [859, 174] width 20 height 20
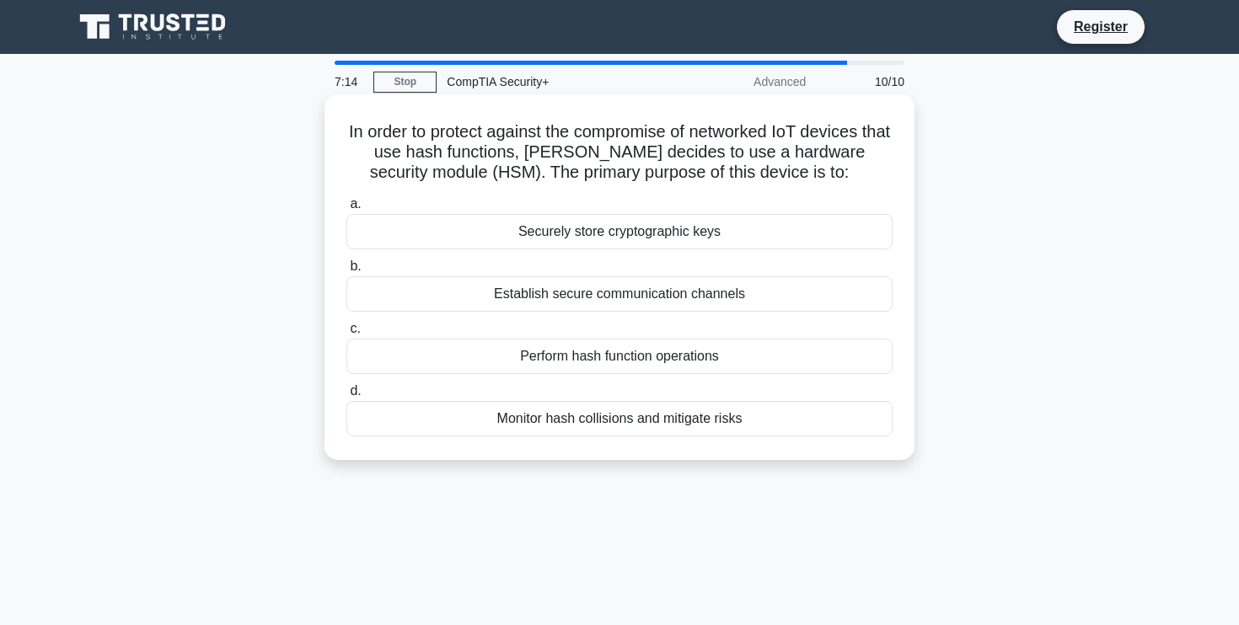
click at [662, 176] on h5 "In order to protect against the compromise of networked IoT devices that use ha…" at bounding box center [620, 152] width 550 height 62
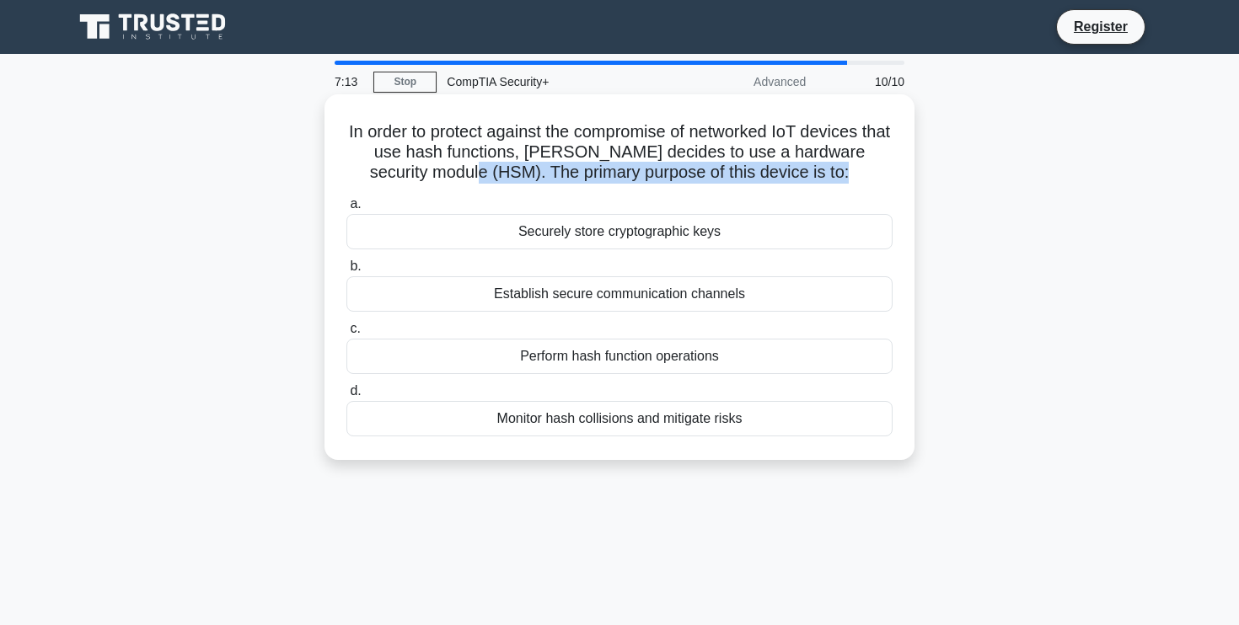
drag, startPoint x: 488, startPoint y: 170, endPoint x: 795, endPoint y: 190, distance: 307.4
click at [795, 190] on div "In order to protect against the compromise of networked IoT devices that use ha…" at bounding box center [619, 277] width 577 height 352
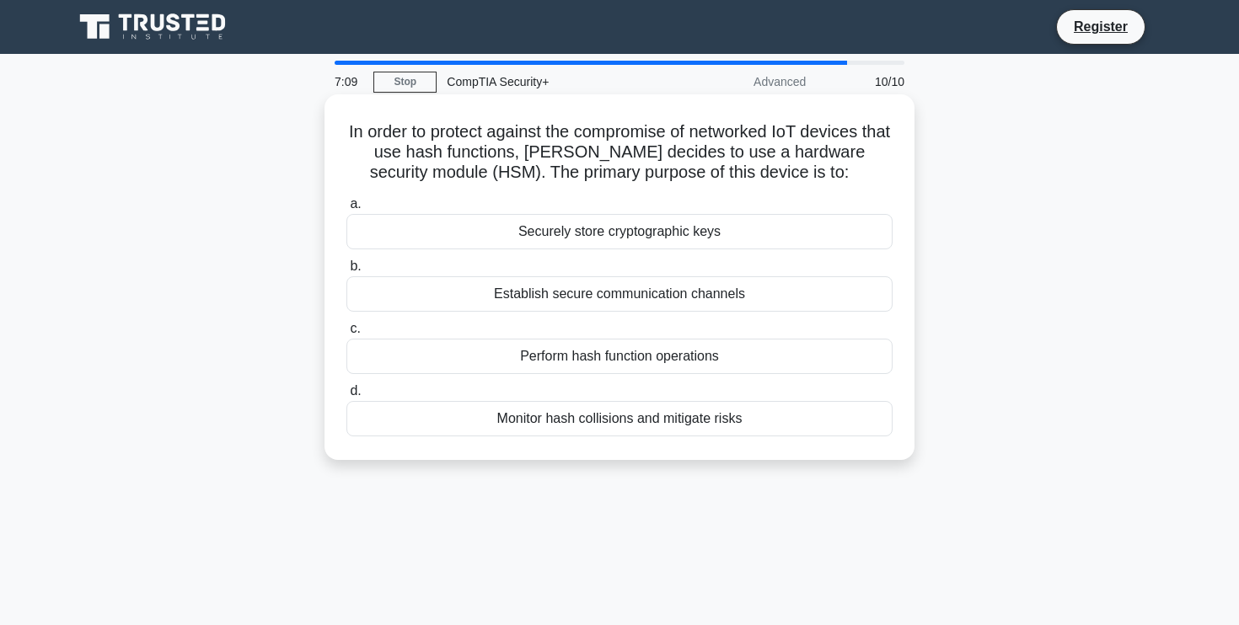
click at [704, 234] on div "Securely store cryptographic keys" at bounding box center [619, 231] width 546 height 35
click at [346, 210] on input "a. Securely store cryptographic keys" at bounding box center [346, 204] width 0 height 11
